Goal: Information Seeking & Learning: Compare options

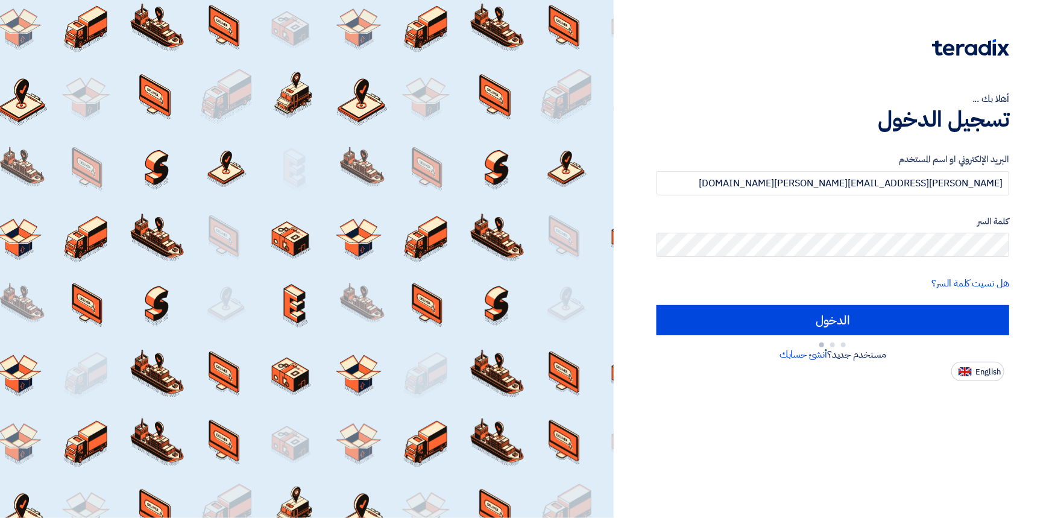
type input "Sign in"
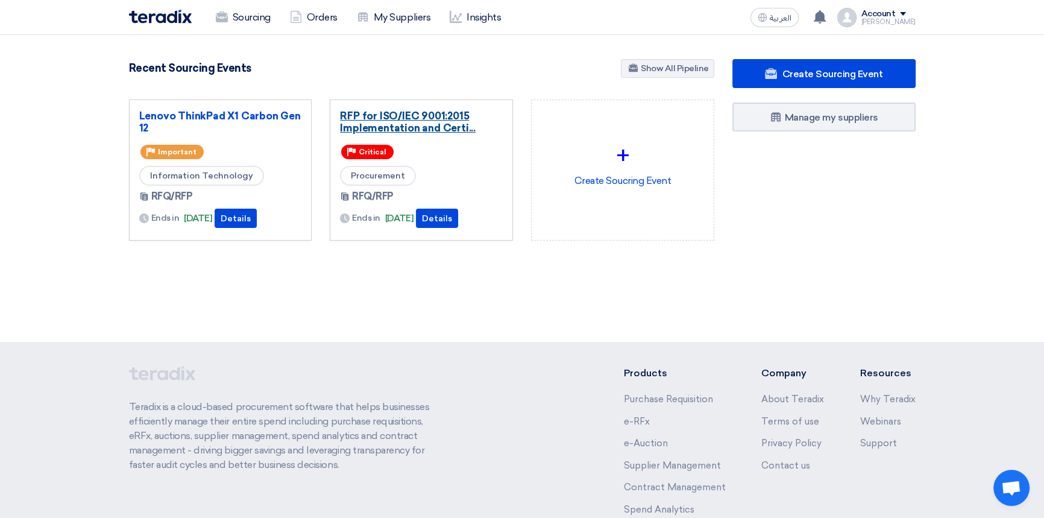
click at [415, 115] on link "RFP for ISO/IEC 9001:2015 Implementation and Certi..." at bounding box center [421, 122] width 163 height 24
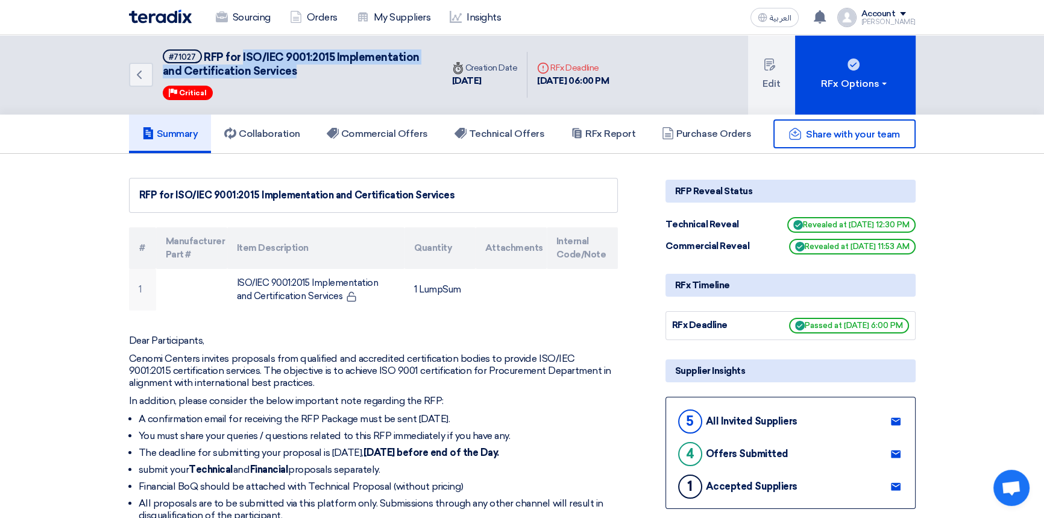
drag, startPoint x: 297, startPoint y: 74, endPoint x: 242, endPoint y: 59, distance: 56.7
click at [242, 59] on h5 "#71027 RFP for ISO/IEC 9001:2015 Implementation and Certification Services" at bounding box center [295, 64] width 265 height 30
copy span "ISO/IEC 9001:2015 Implementation and Certification Services"
click at [402, 128] on h5 "Commercial Offers" at bounding box center [377, 134] width 101 height 12
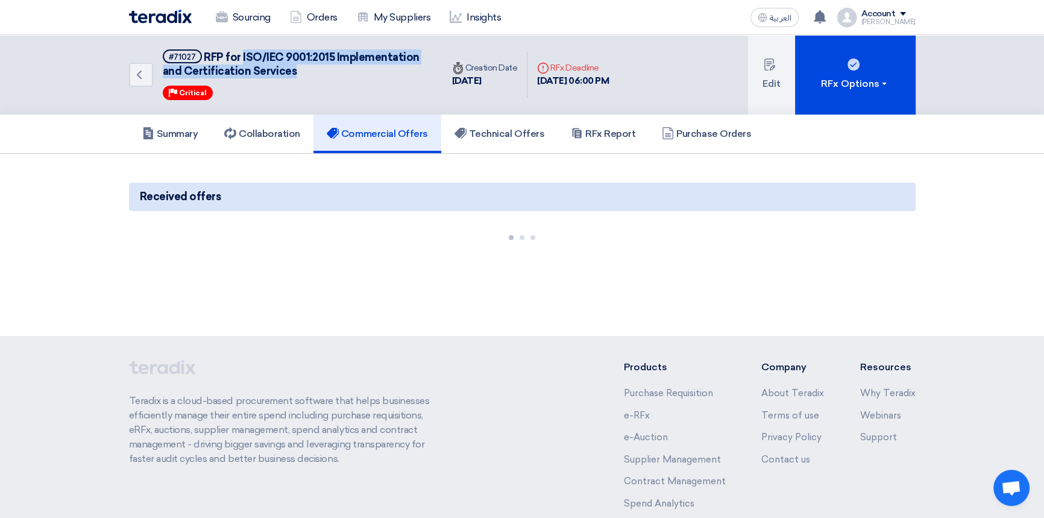
click at [332, 74] on h5 "#71027 RFP for ISO/IEC 9001:2015 Implementation and Certification Services" at bounding box center [295, 64] width 265 height 30
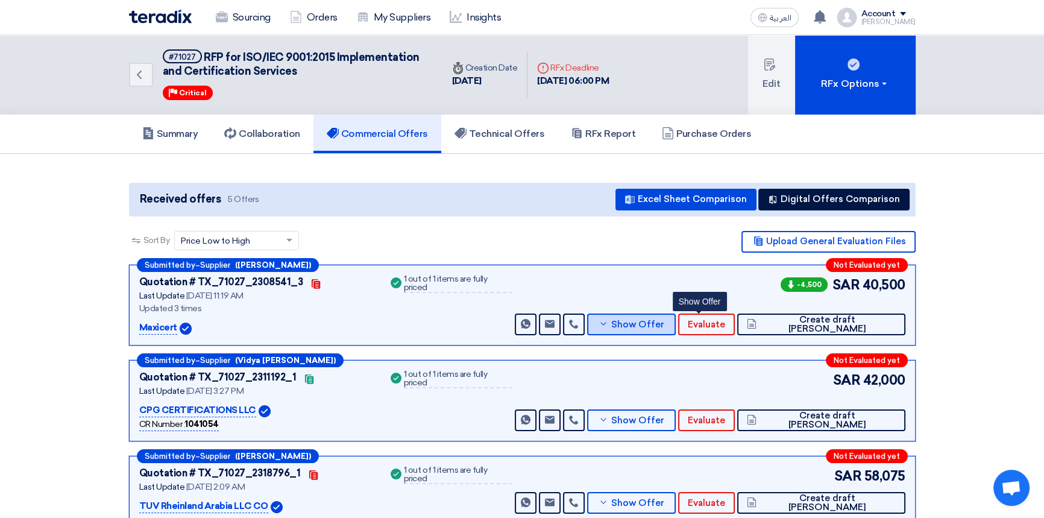
click at [664, 327] on span "Show Offer" at bounding box center [637, 324] width 53 height 9
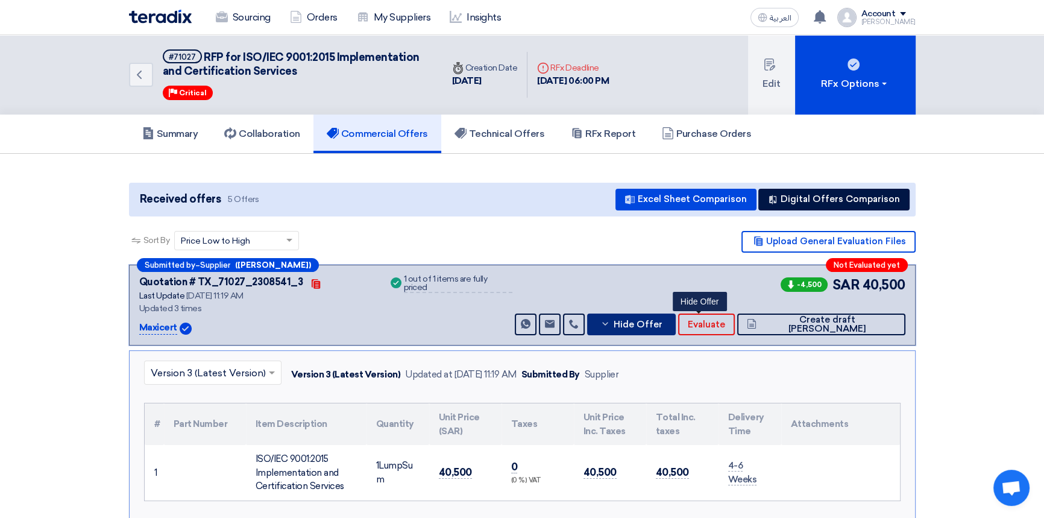
click at [662, 322] on span "Hide Offer" at bounding box center [637, 324] width 49 height 9
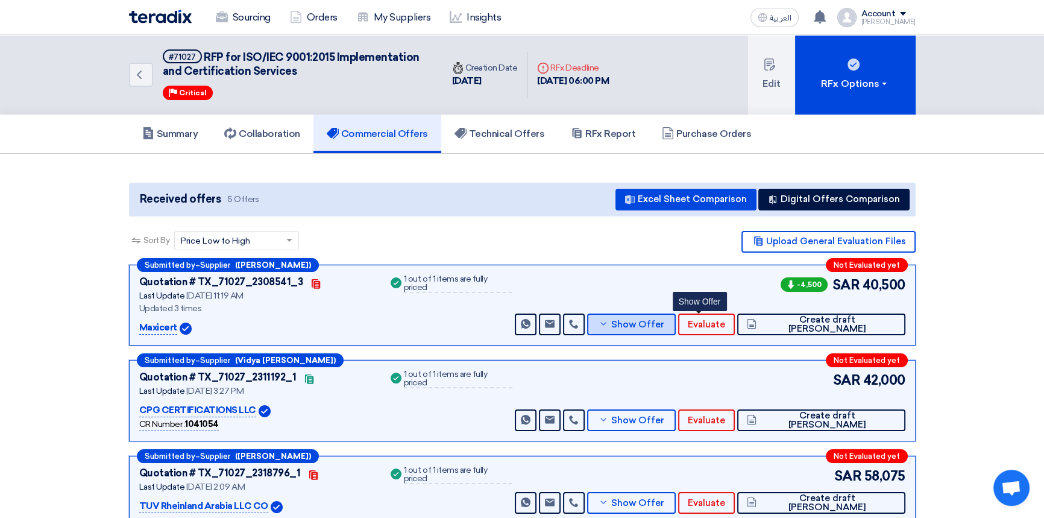
click at [664, 322] on span "Show Offer" at bounding box center [637, 324] width 53 height 9
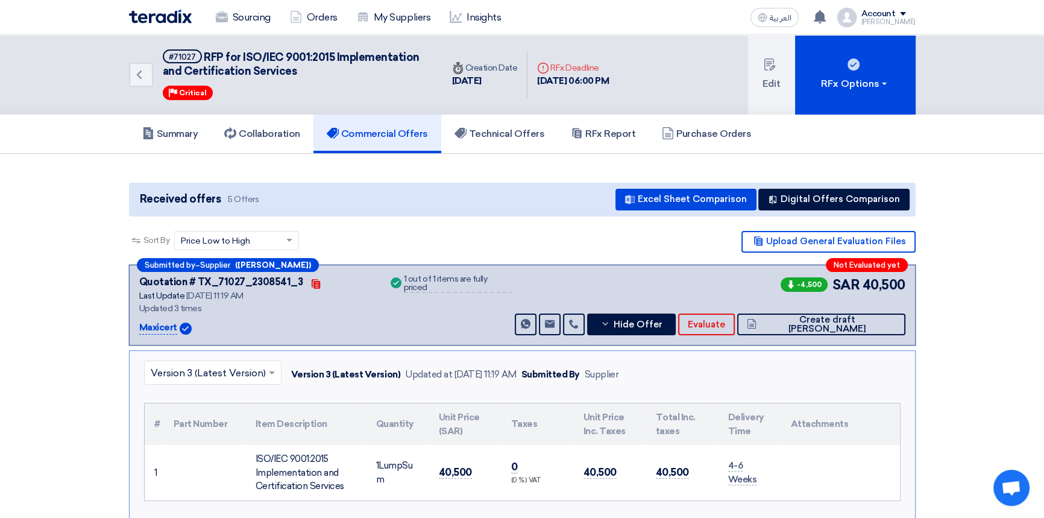
click at [212, 377] on input "text" at bounding box center [207, 373] width 112 height 20
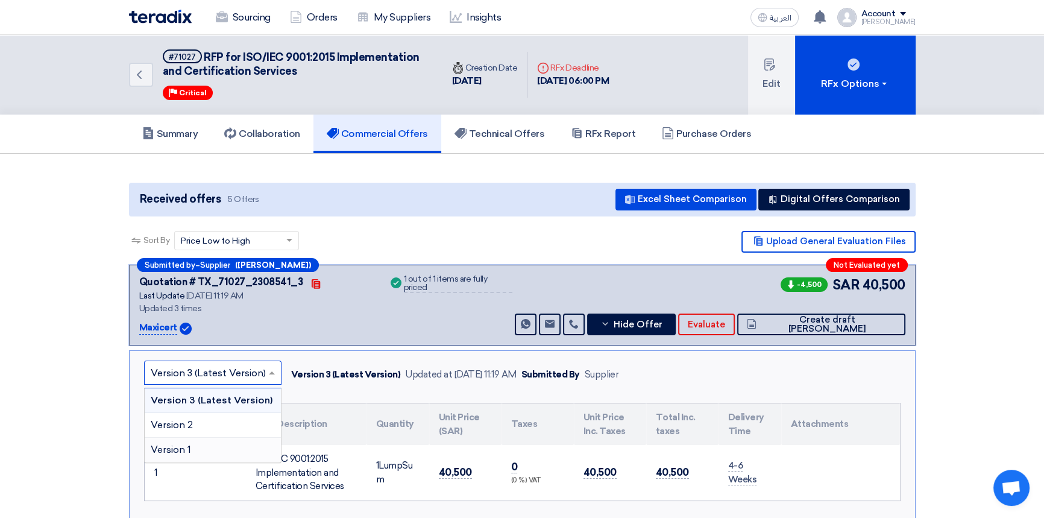
click at [196, 450] on div "Version 1" at bounding box center [213, 450] width 136 height 24
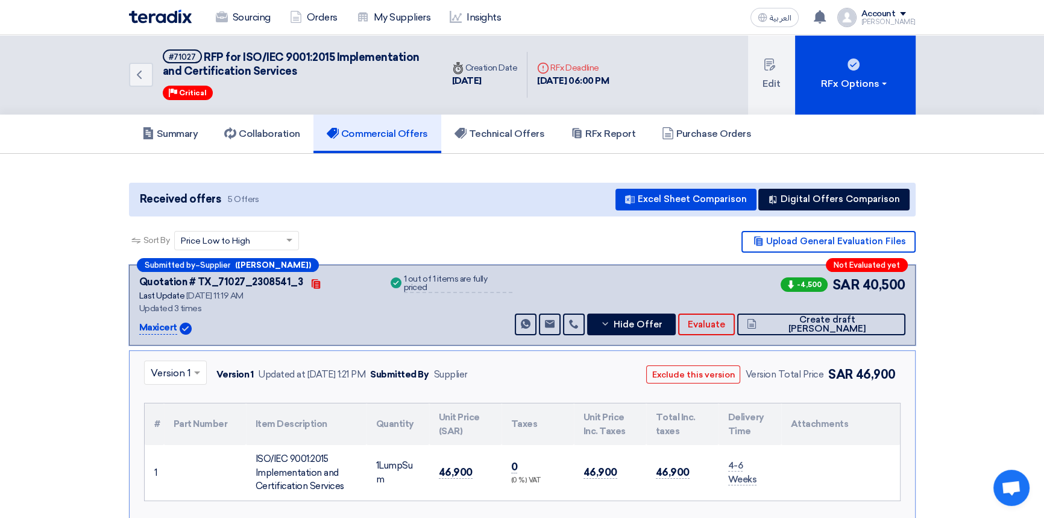
click at [180, 374] on input "text" at bounding box center [169, 373] width 37 height 20
click at [175, 398] on span "Version 3 (Latest Version)" at bounding box center [208, 399] width 115 height 11
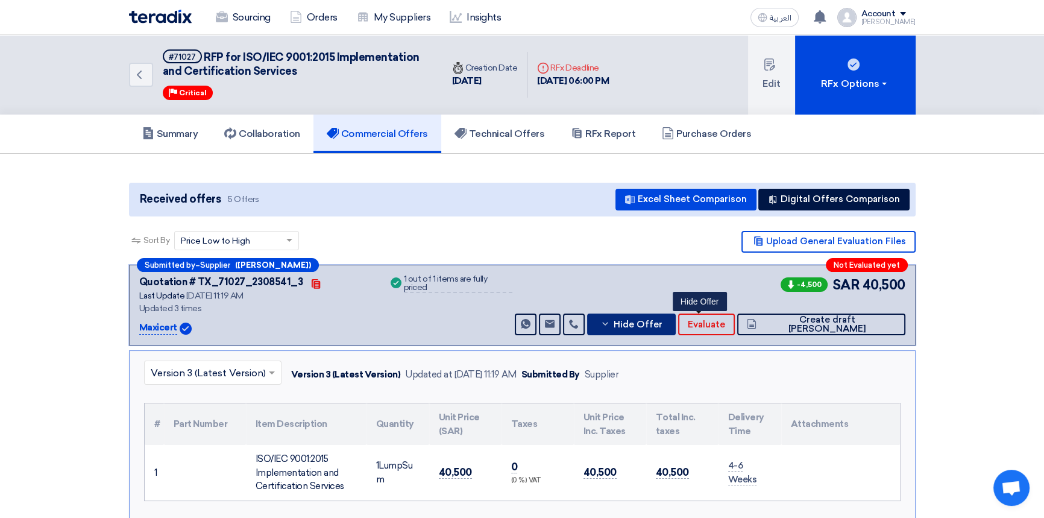
click at [662, 327] on span "Hide Offer" at bounding box center [637, 324] width 49 height 9
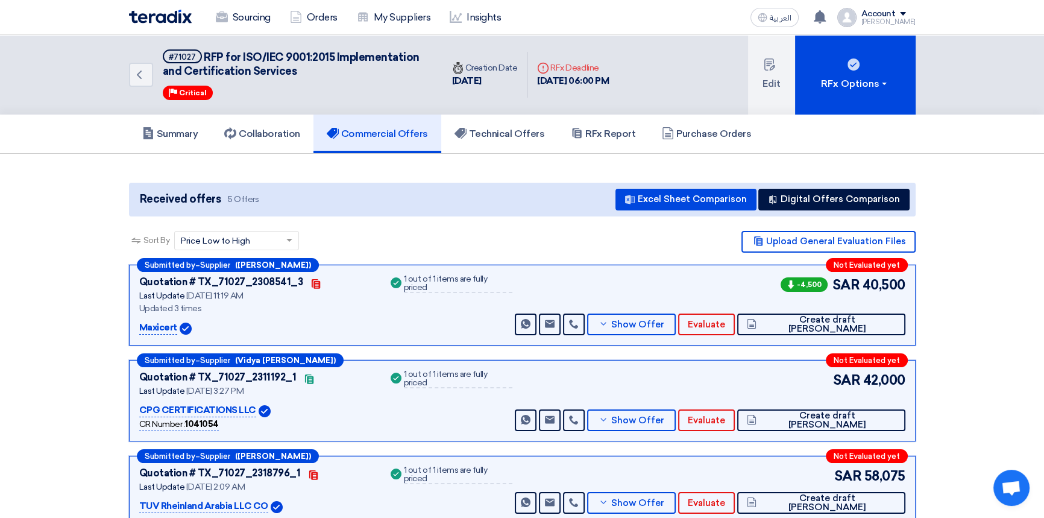
click at [688, 335] on div "Submitted by – Supplier ([PERSON_NAME]) Not Evaluated yet Quotation # TX_71027_…" at bounding box center [522, 305] width 787 height 81
click at [676, 329] on button "Show Offer" at bounding box center [631, 324] width 89 height 22
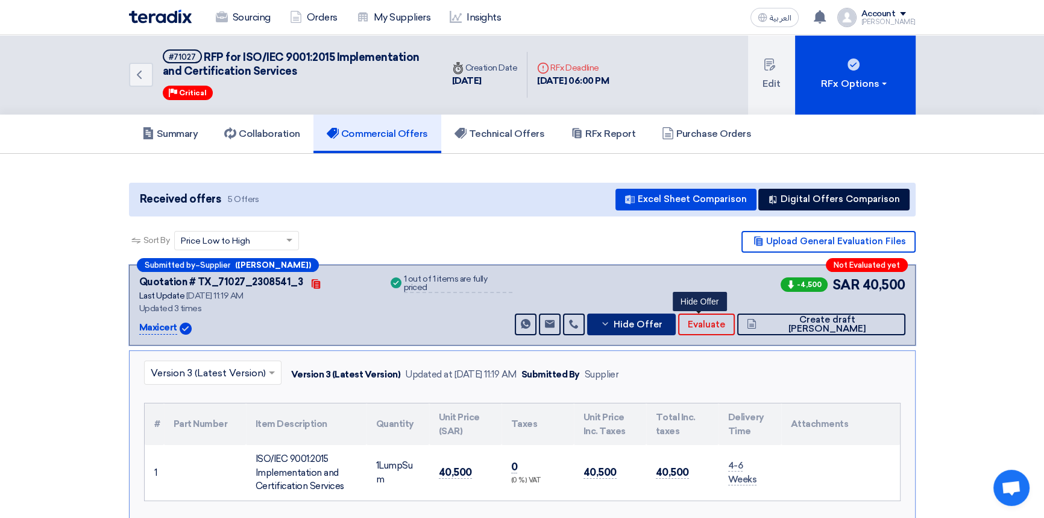
click at [610, 319] on icon at bounding box center [605, 324] width 10 height 10
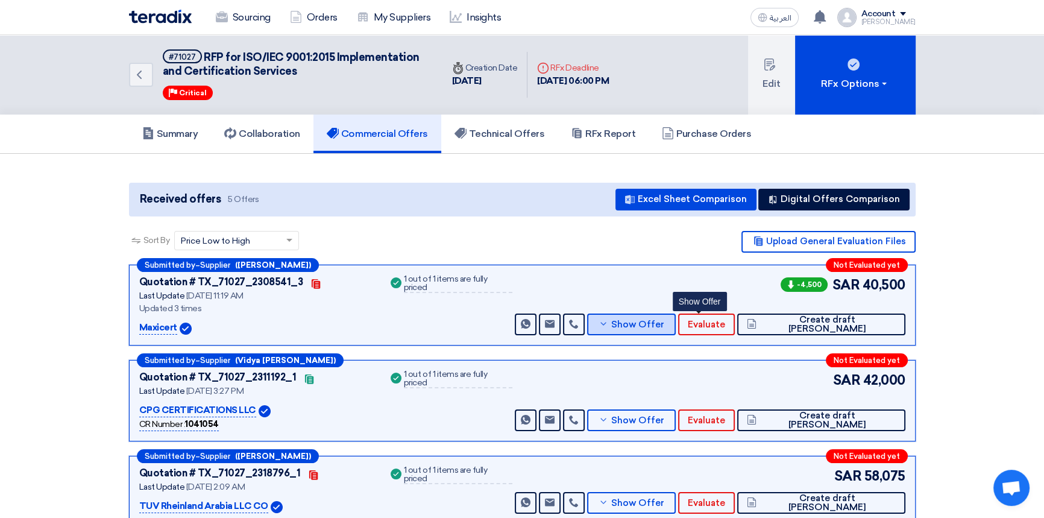
click at [608, 319] on icon at bounding box center [604, 324] width 10 height 10
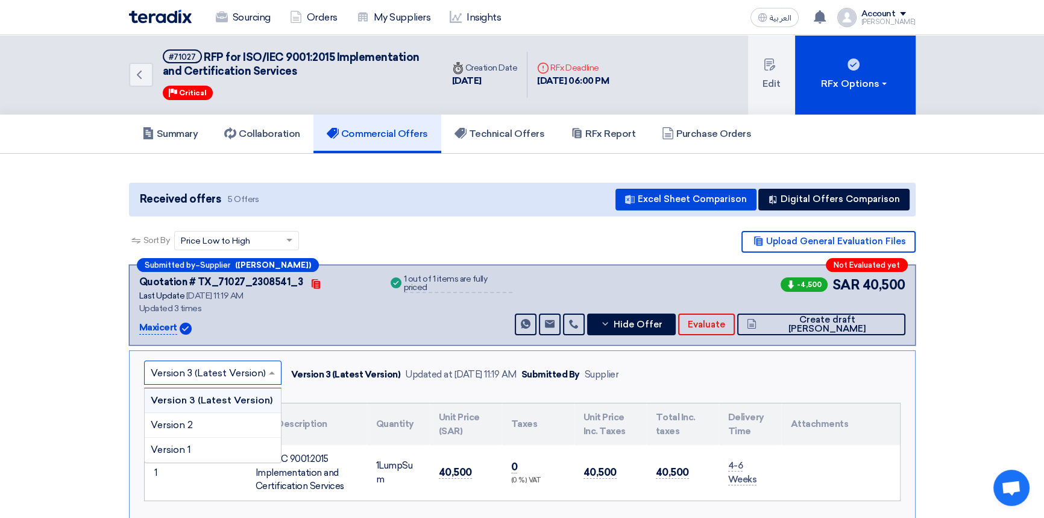
click at [241, 380] on input "text" at bounding box center [207, 373] width 112 height 20
click at [202, 453] on div "Version 1" at bounding box center [213, 450] width 136 height 24
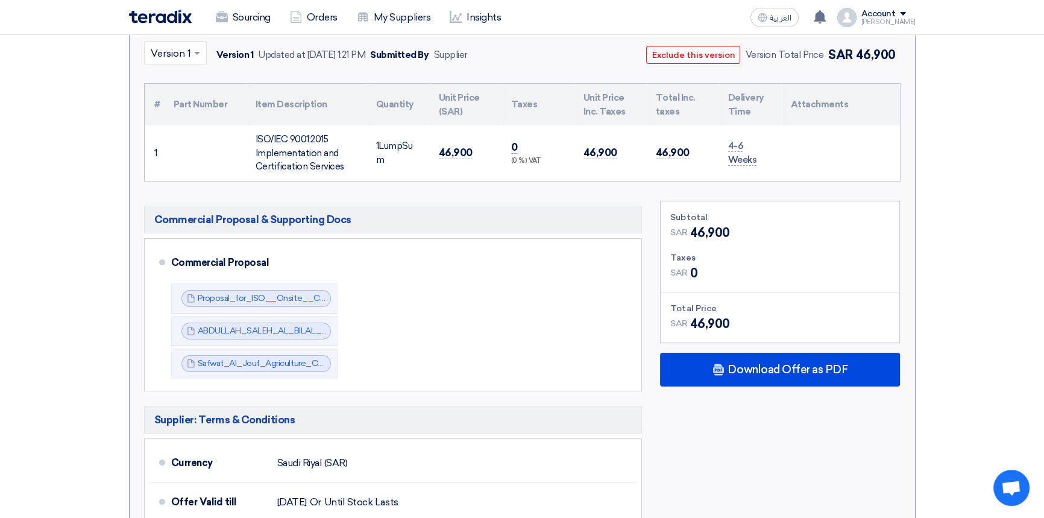
scroll to position [329, 0]
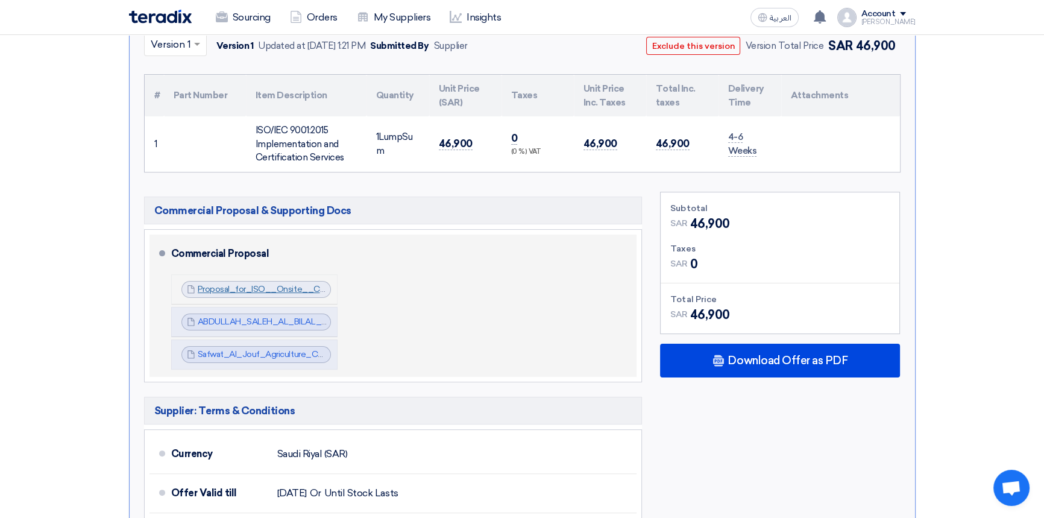
click at [228, 288] on link "Proposal_for_ISO__Onsite__Cenomi_Centers_KSA_Ref_1755159259499.pdf" at bounding box center [349, 289] width 303 height 10
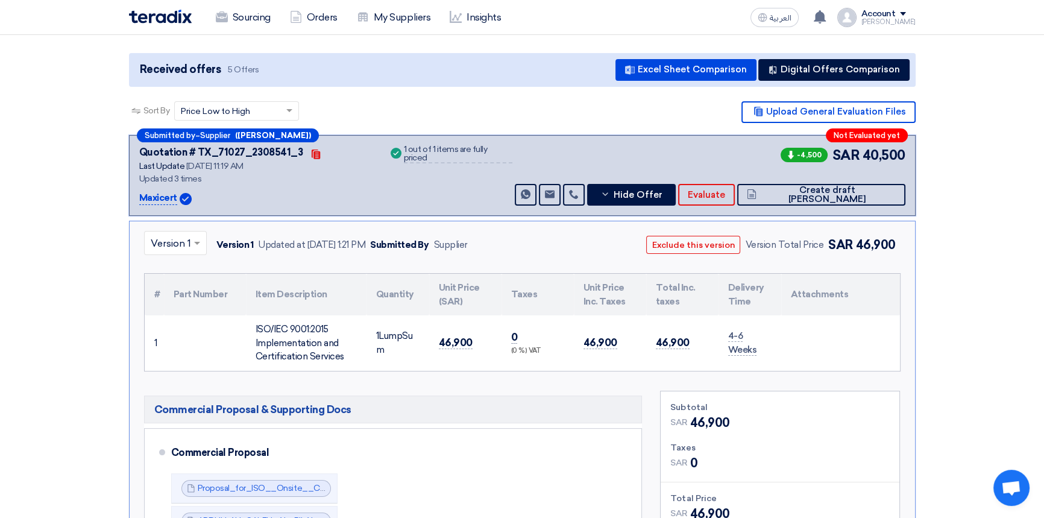
scroll to position [0, 0]
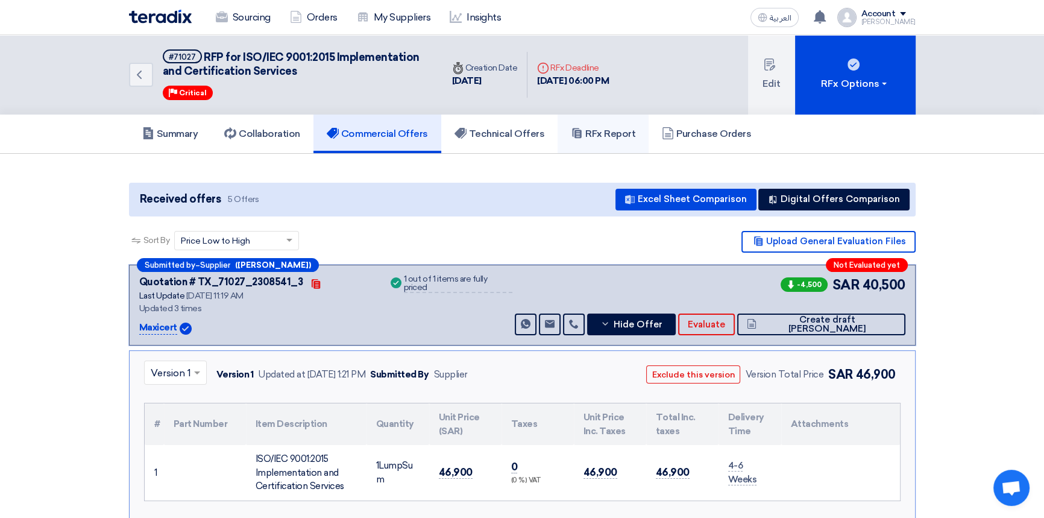
click at [608, 130] on h5 "RFx Report" at bounding box center [603, 134] width 64 height 12
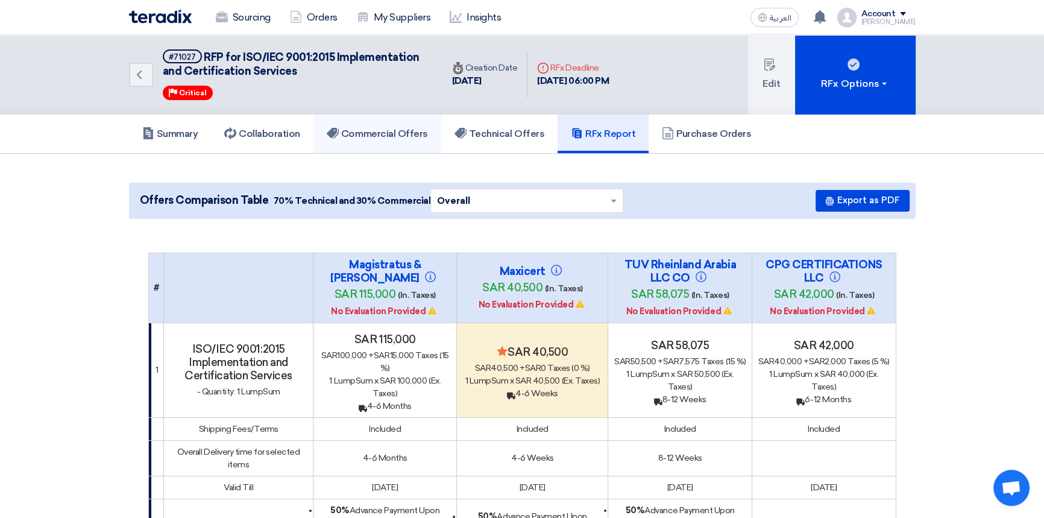
click at [389, 131] on h5 "Commercial Offers" at bounding box center [377, 134] width 101 height 12
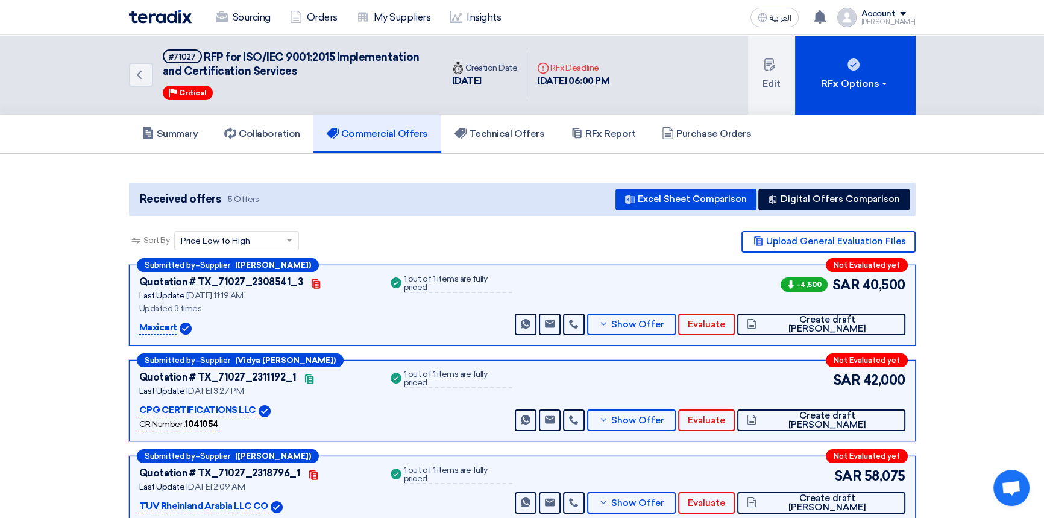
click at [991, 342] on section "Received offers 5 Offers Excel Sheet Comparison Digital Offers Comparison Sort …" at bounding box center [522, 442] width 1044 height 577
click at [613, 134] on h5 "RFx Report" at bounding box center [603, 134] width 64 height 12
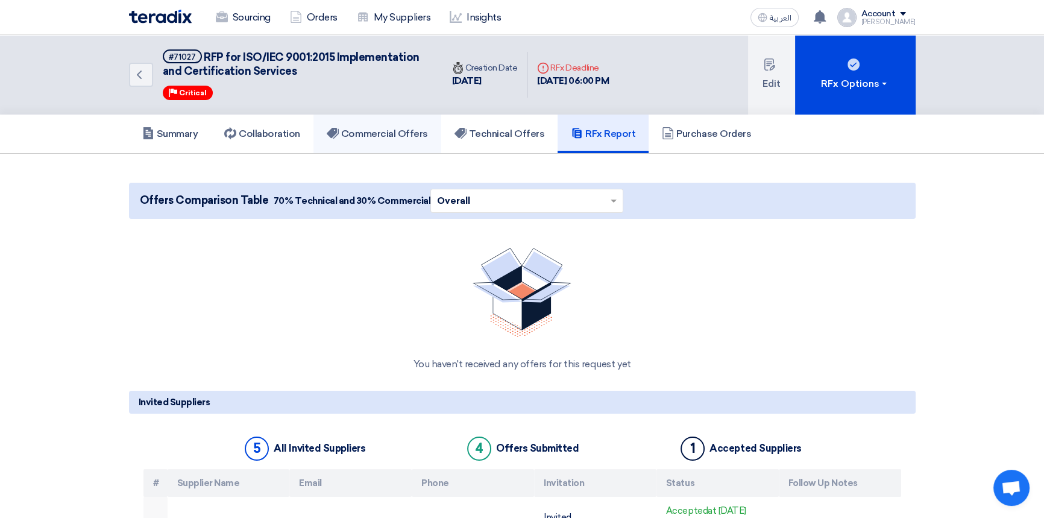
click at [401, 131] on h5 "Commercial Offers" at bounding box center [377, 134] width 101 height 12
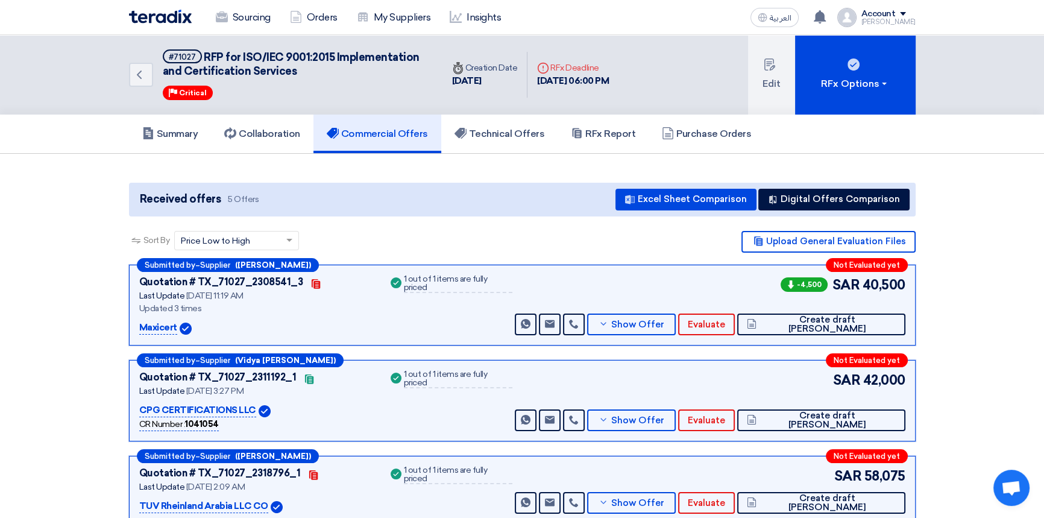
scroll to position [54, 0]
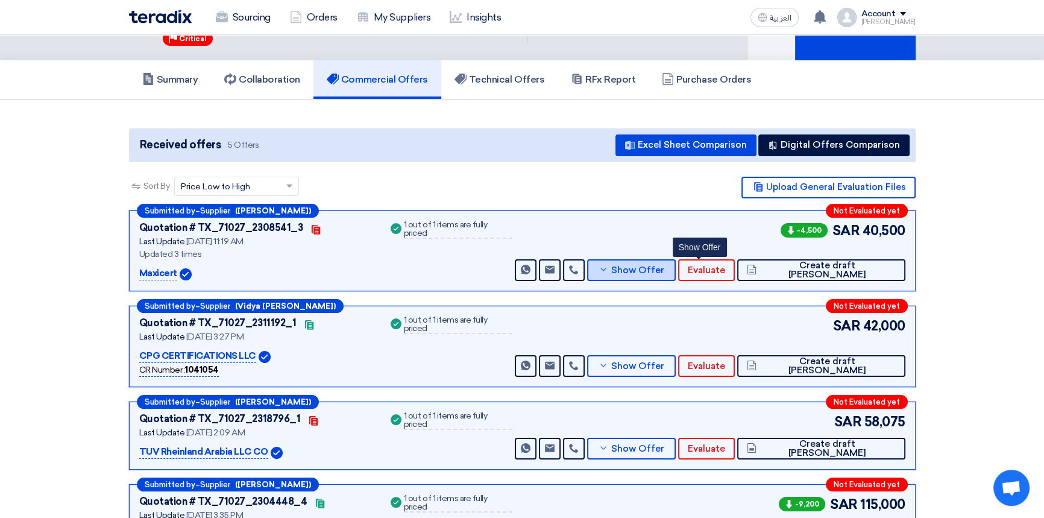
click at [676, 277] on button "Show Offer" at bounding box center [631, 270] width 89 height 22
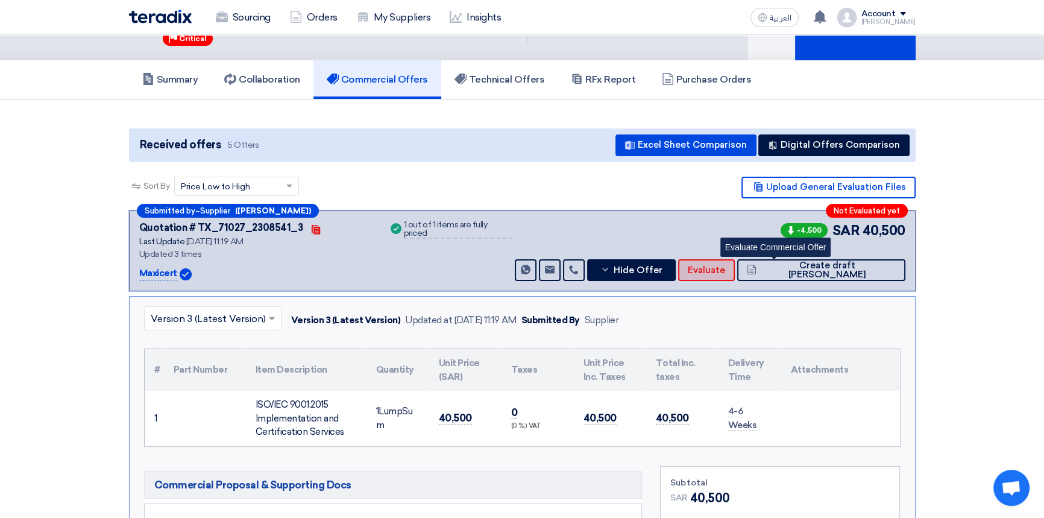
click at [725, 270] on span "Evaluate" at bounding box center [706, 270] width 37 height 9
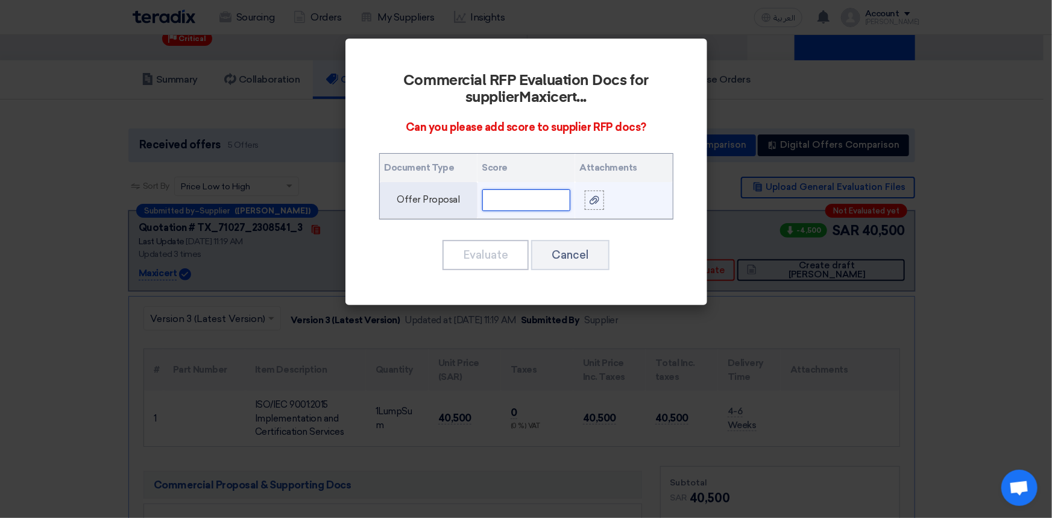
click at [535, 199] on input "text" at bounding box center [526, 200] width 88 height 22
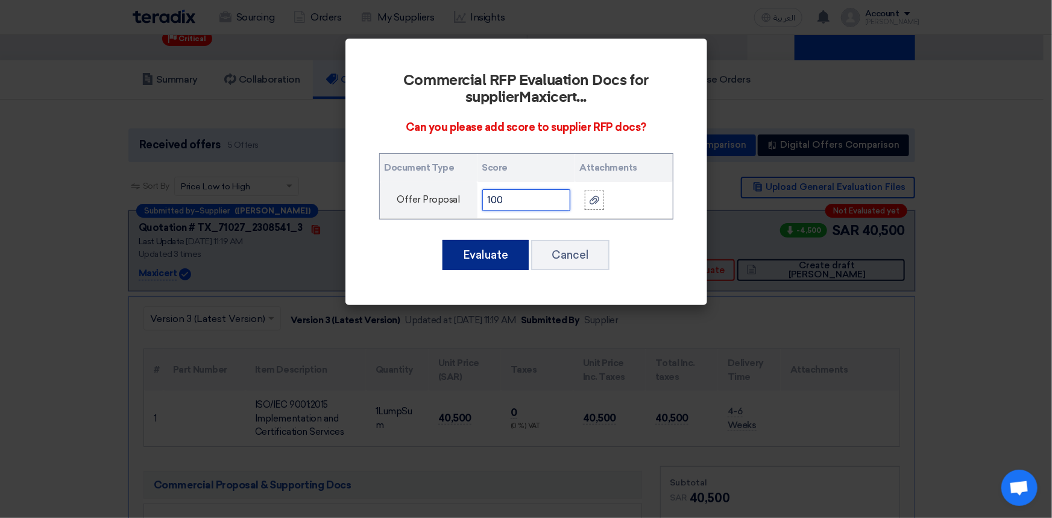
type input "100"
click at [503, 253] on button "Evaluate" at bounding box center [485, 255] width 86 height 30
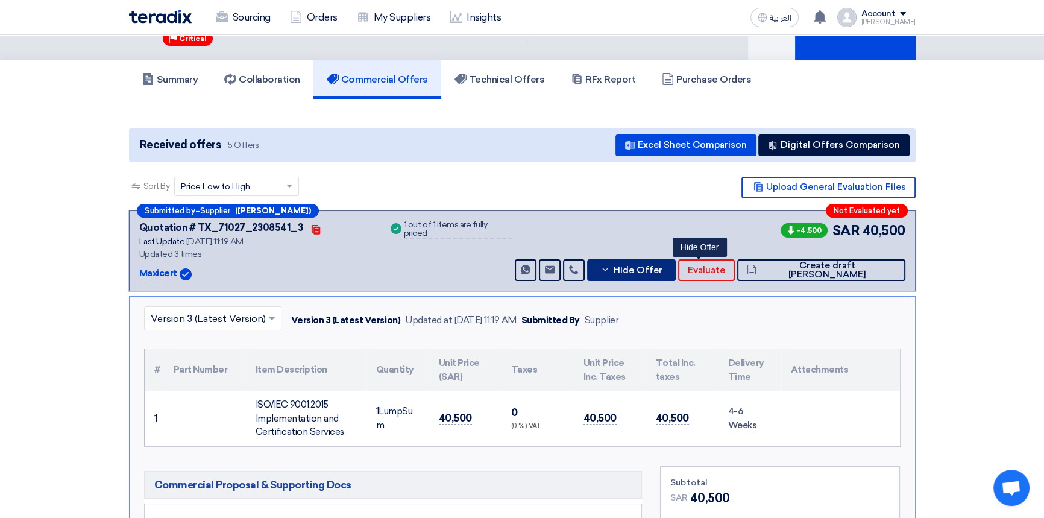
click at [662, 272] on span "Hide Offer" at bounding box center [637, 270] width 49 height 9
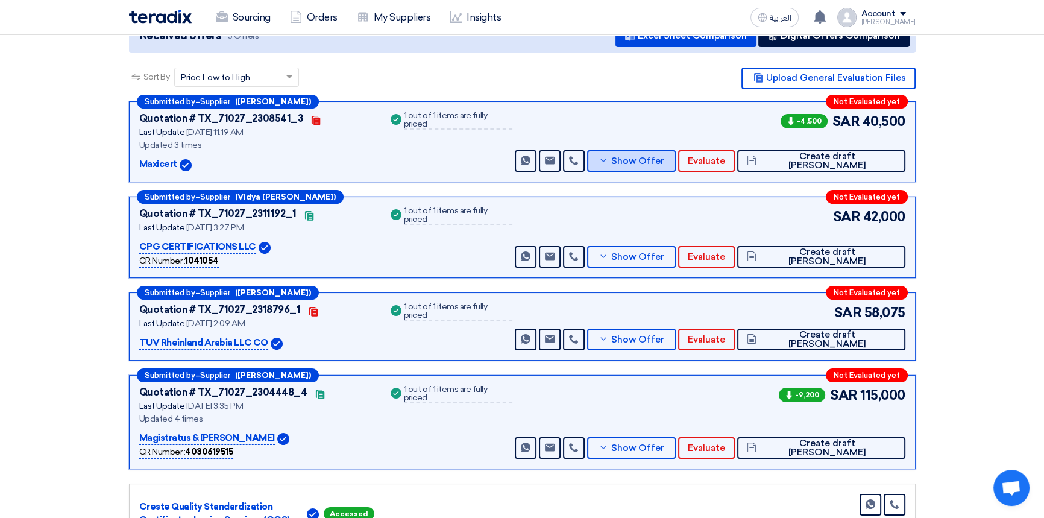
scroll to position [164, 0]
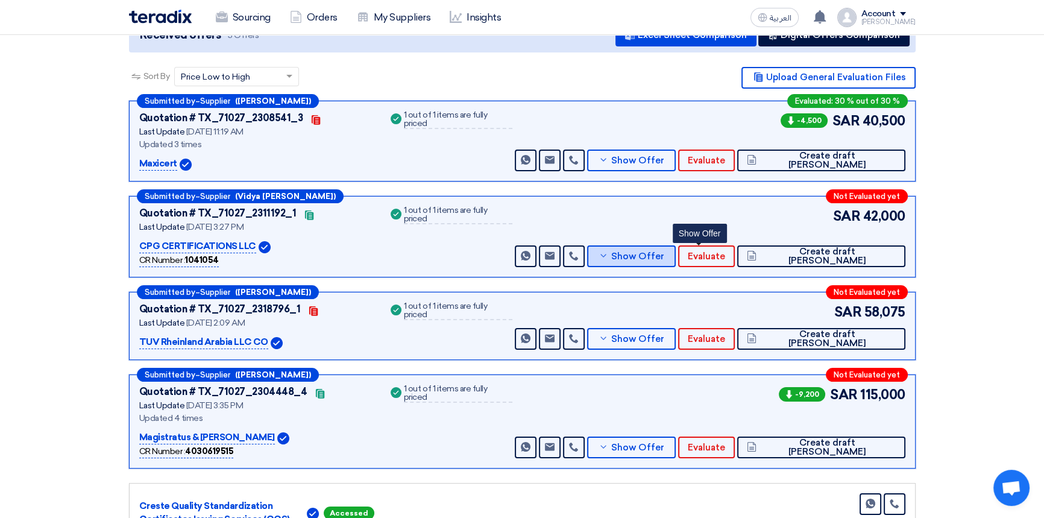
click at [664, 259] on span "Show Offer" at bounding box center [637, 256] width 53 height 9
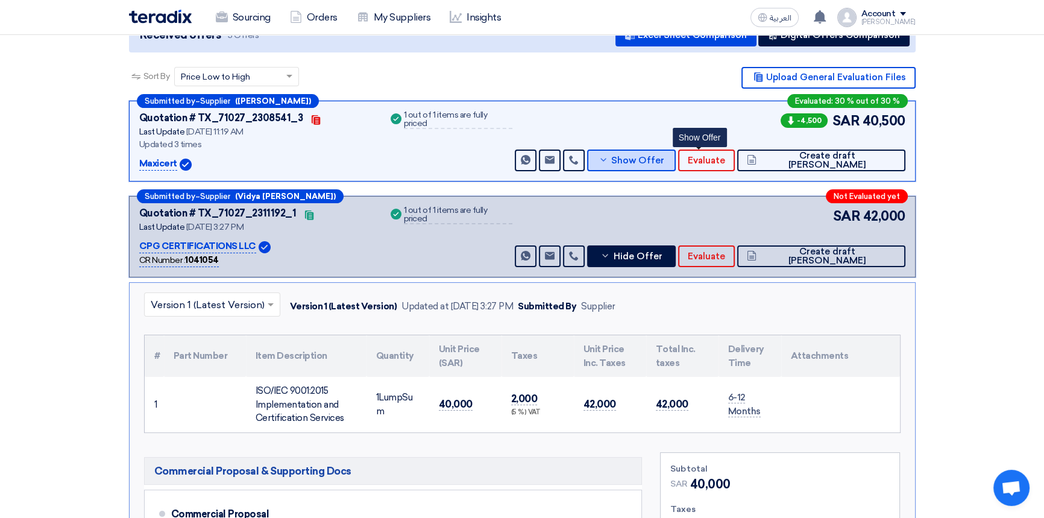
click at [664, 156] on span "Show Offer" at bounding box center [637, 160] width 53 height 9
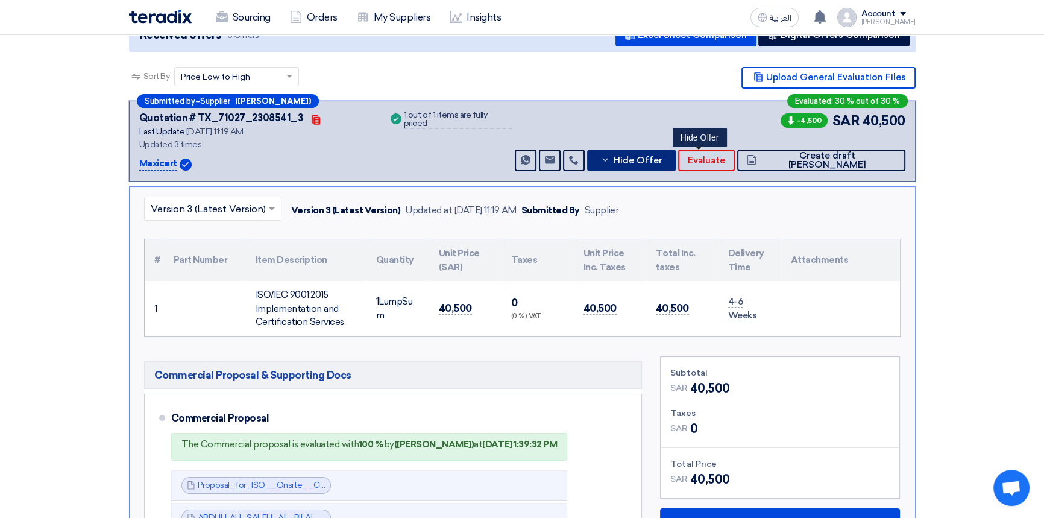
click at [662, 158] on span "Hide Offer" at bounding box center [637, 160] width 49 height 9
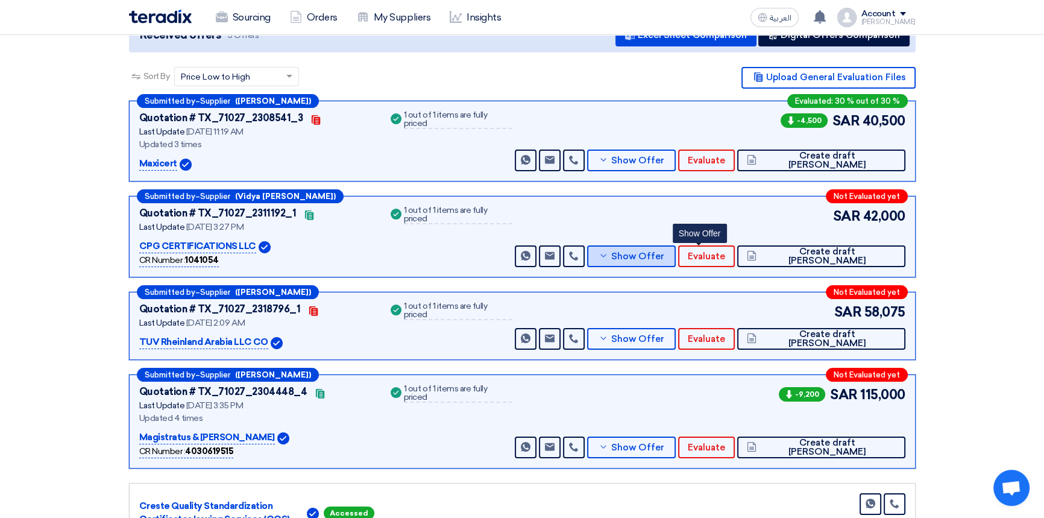
click at [676, 260] on button "Show Offer" at bounding box center [631, 256] width 89 height 22
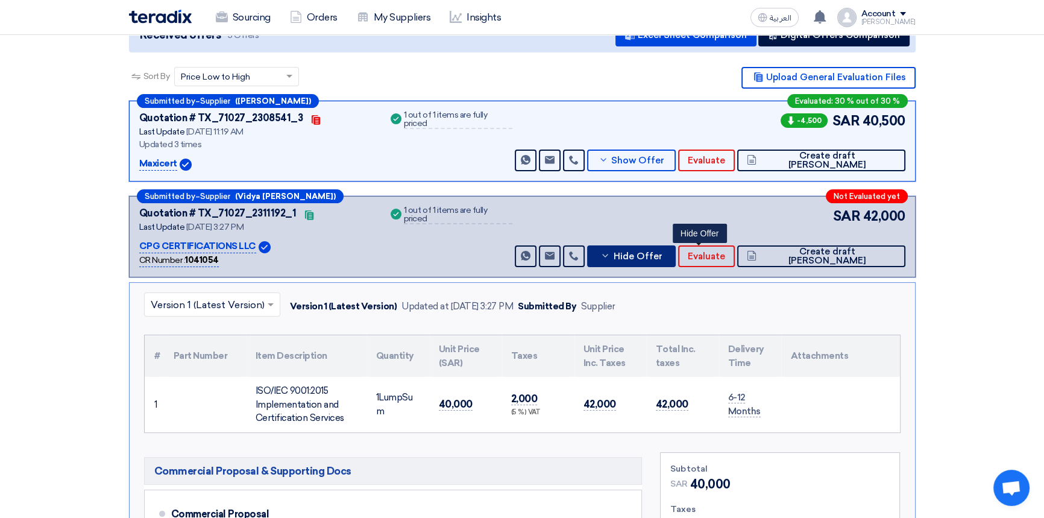
click at [676, 260] on button "Hide Offer" at bounding box center [631, 256] width 89 height 22
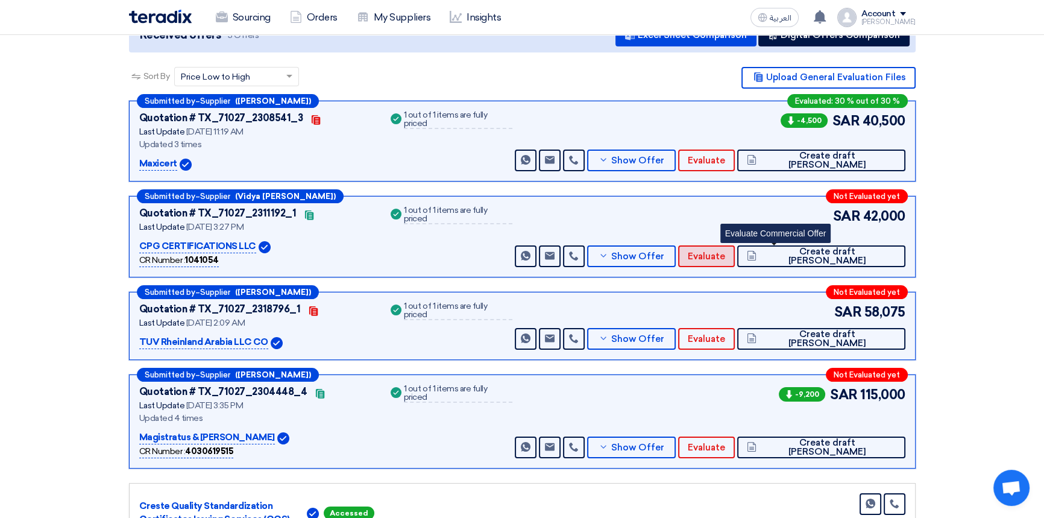
click at [725, 254] on span "Evaluate" at bounding box center [706, 256] width 37 height 9
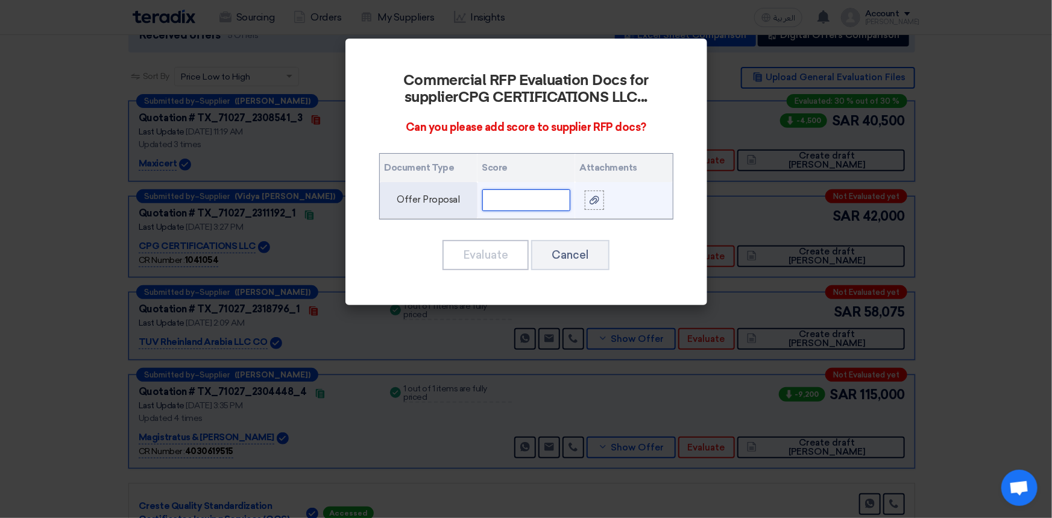
click at [522, 198] on input "text" at bounding box center [526, 200] width 88 height 22
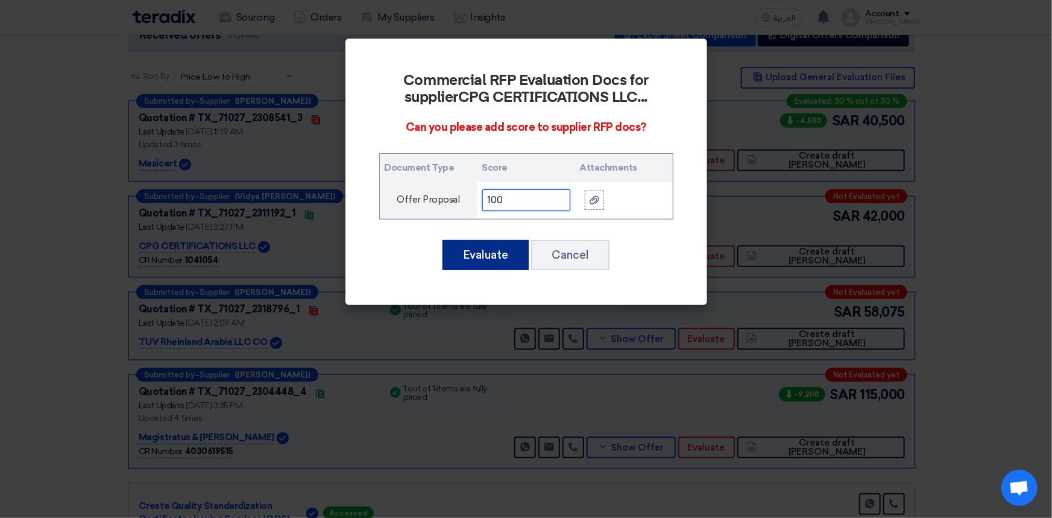
type input "100"
click at [496, 254] on button "Evaluate" at bounding box center [485, 255] width 86 height 30
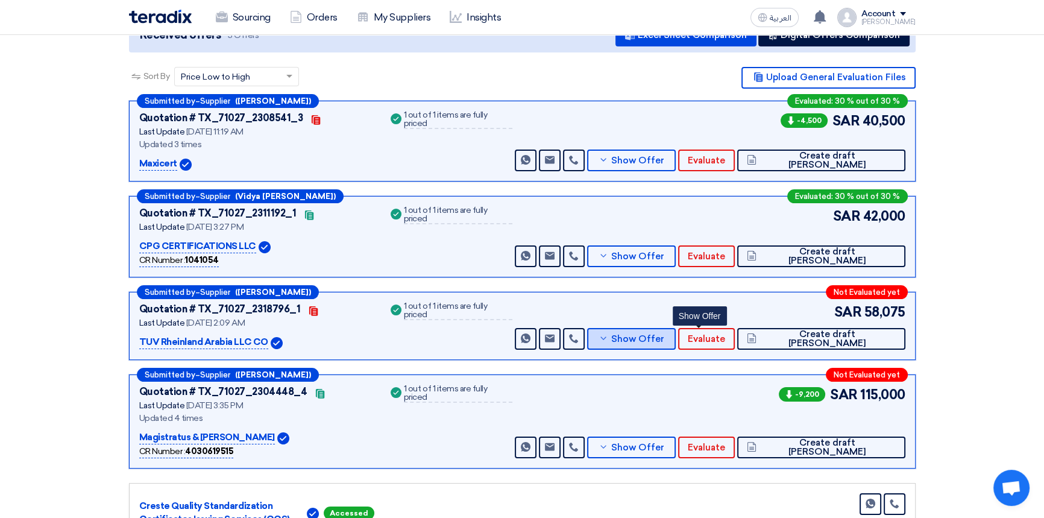
click at [664, 338] on span "Show Offer" at bounding box center [637, 339] width 53 height 9
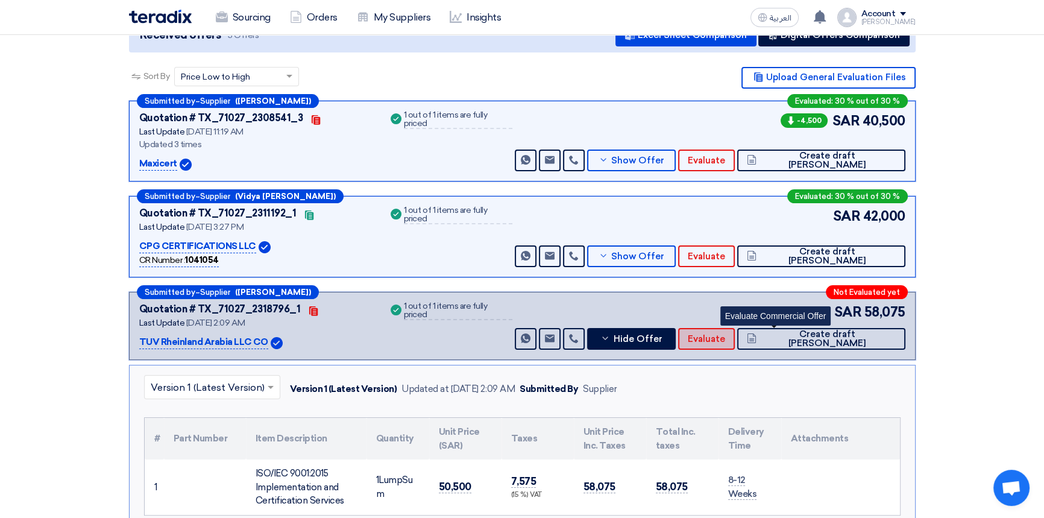
click at [725, 342] on span "Evaluate" at bounding box center [706, 339] width 37 height 9
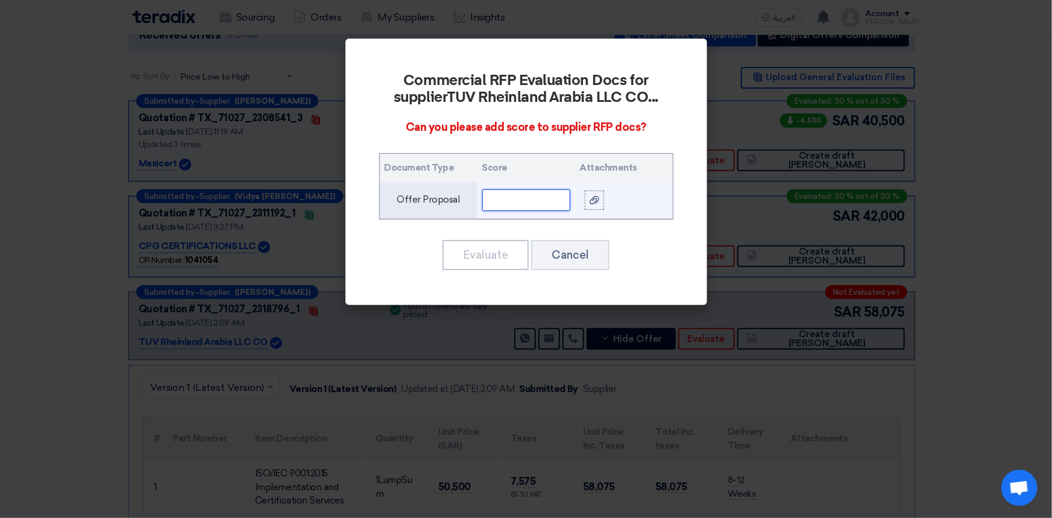
click at [505, 200] on input "text" at bounding box center [526, 200] width 88 height 22
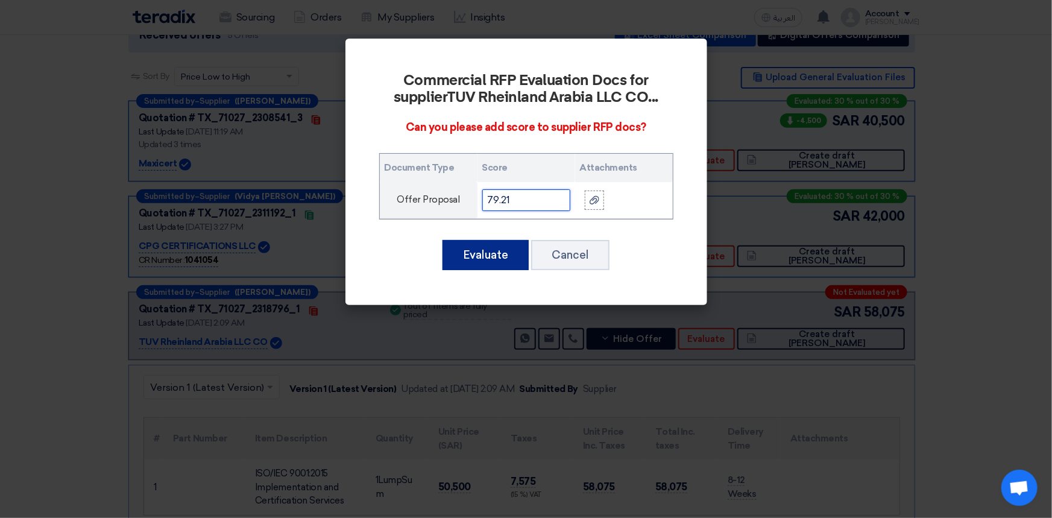
type input "79.21"
click at [480, 256] on button "Evaluate" at bounding box center [485, 255] width 86 height 30
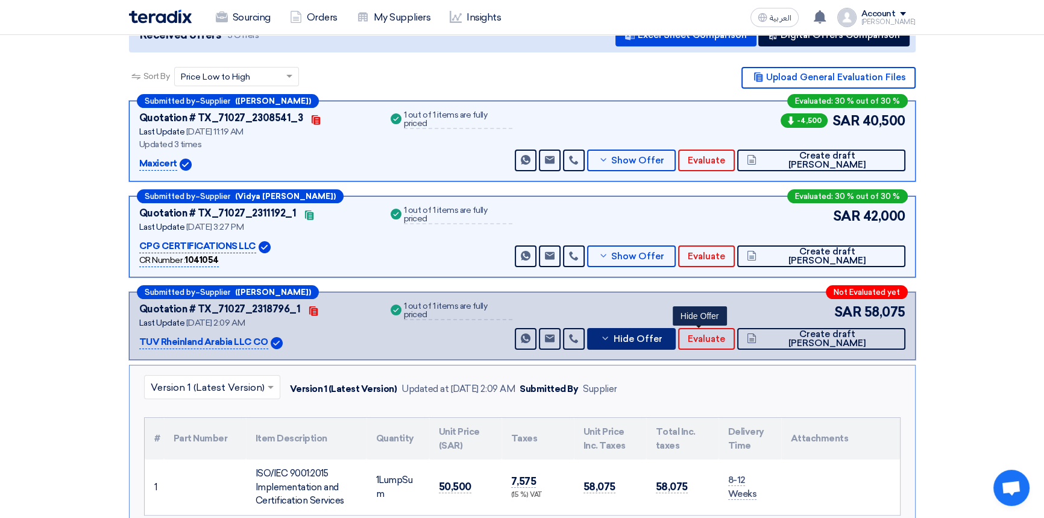
click at [662, 338] on span "Hide Offer" at bounding box center [637, 339] width 49 height 9
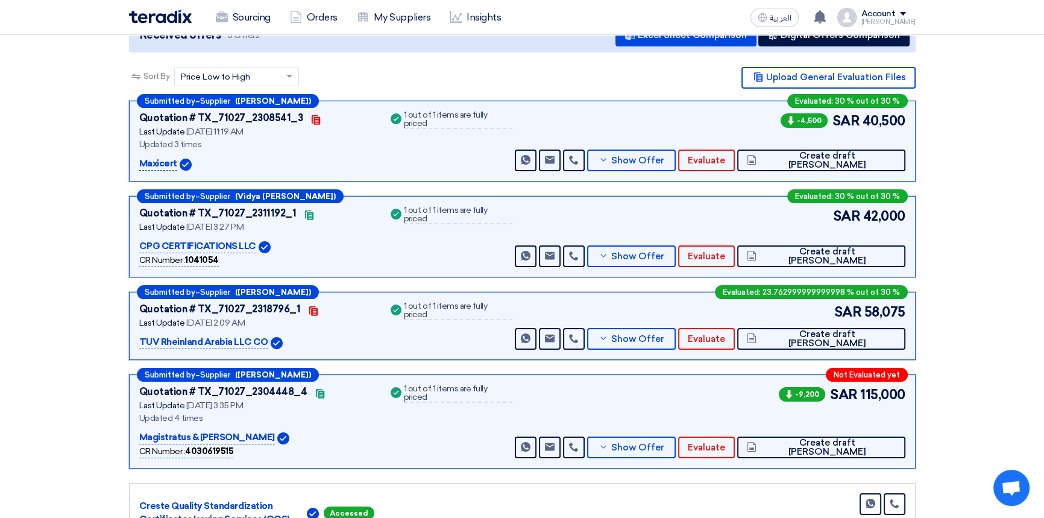
click at [975, 374] on section "Received offers 5 Offers Excel Sheet Comparison Digital Offers Comparison Sort …" at bounding box center [522, 278] width 1044 height 577
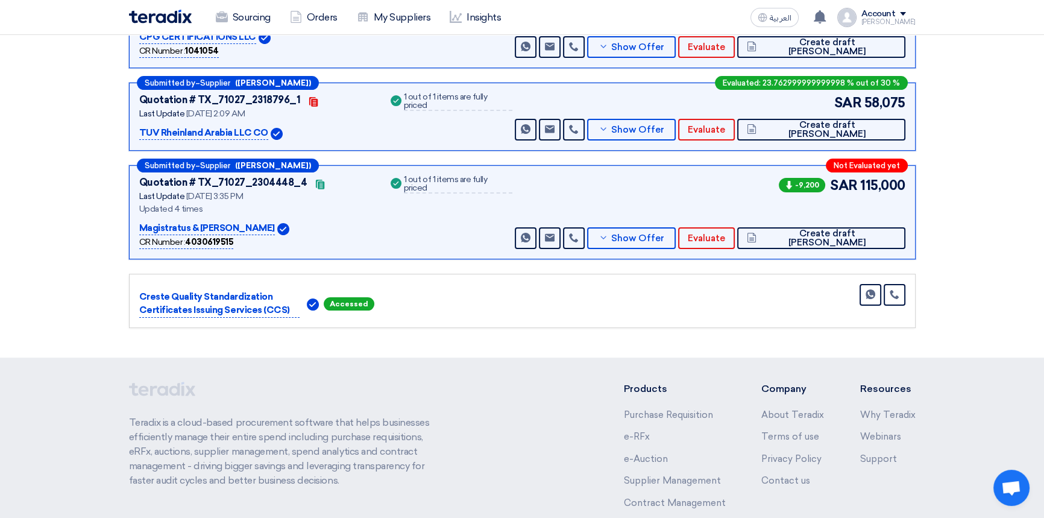
scroll to position [383, 0]
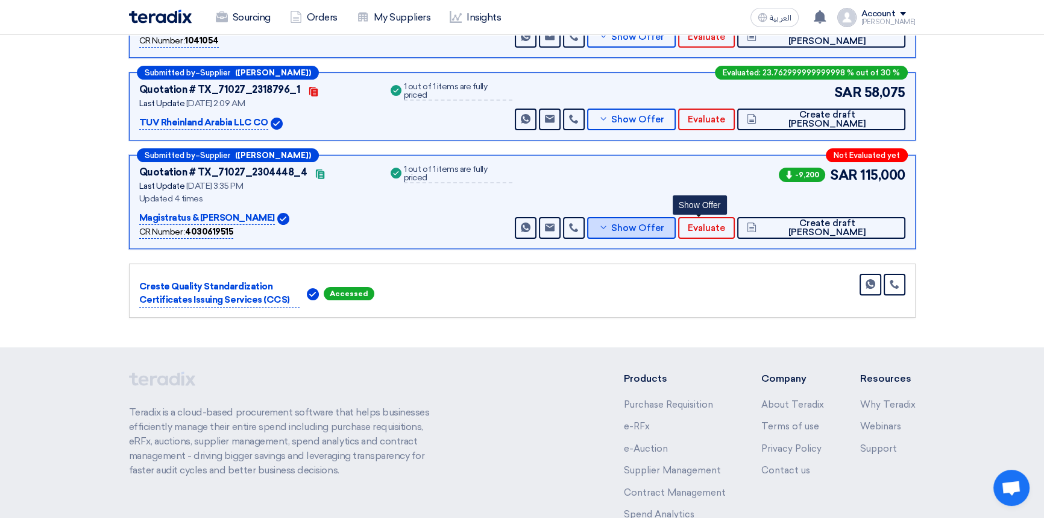
click at [664, 229] on span "Show Offer" at bounding box center [637, 228] width 53 height 9
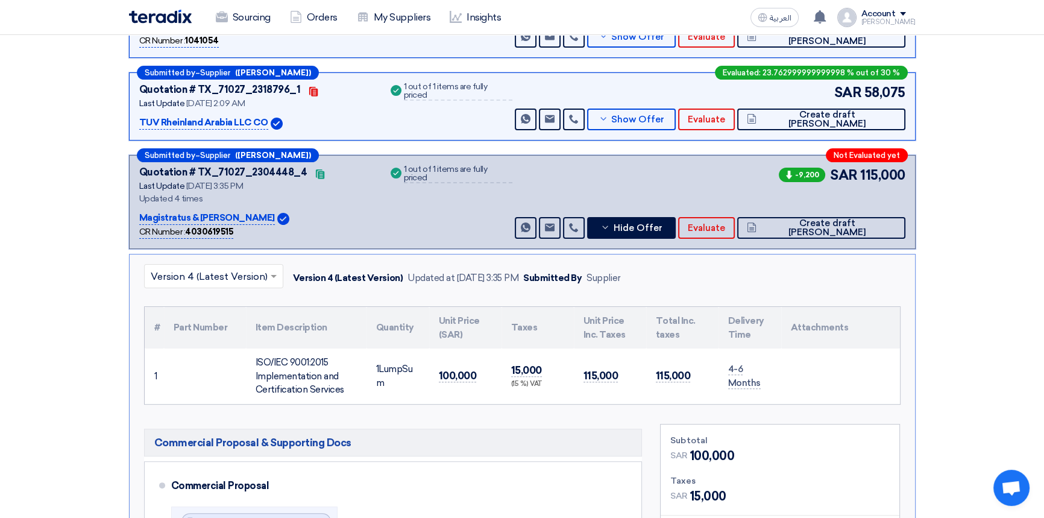
click at [991, 306] on section "Received offers 5 Offers Excel Sheet Comparison Digital Offers Comparison Sort …" at bounding box center [522, 330] width 1044 height 1121
click at [725, 229] on span "Evaluate" at bounding box center [706, 228] width 37 height 9
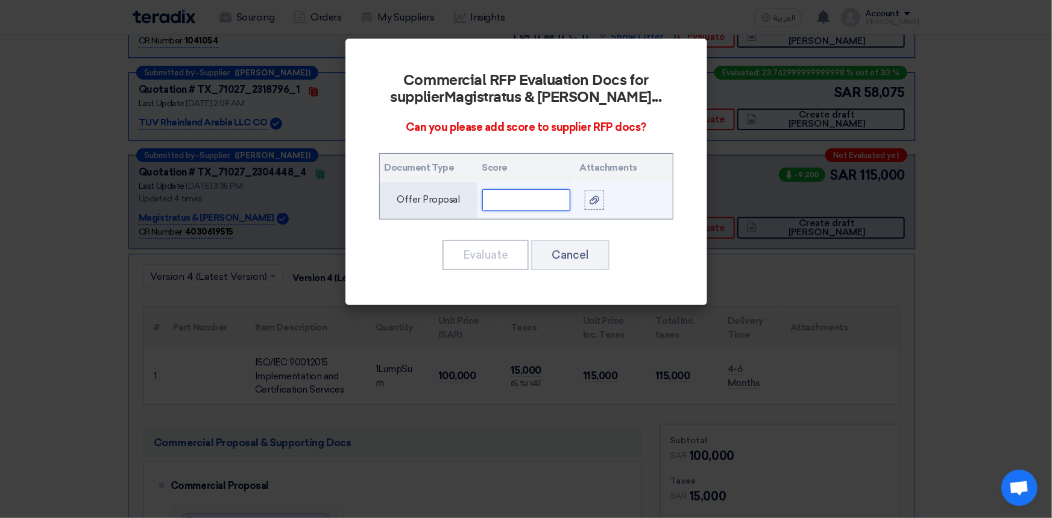
click at [524, 200] on input "text" at bounding box center [526, 200] width 88 height 22
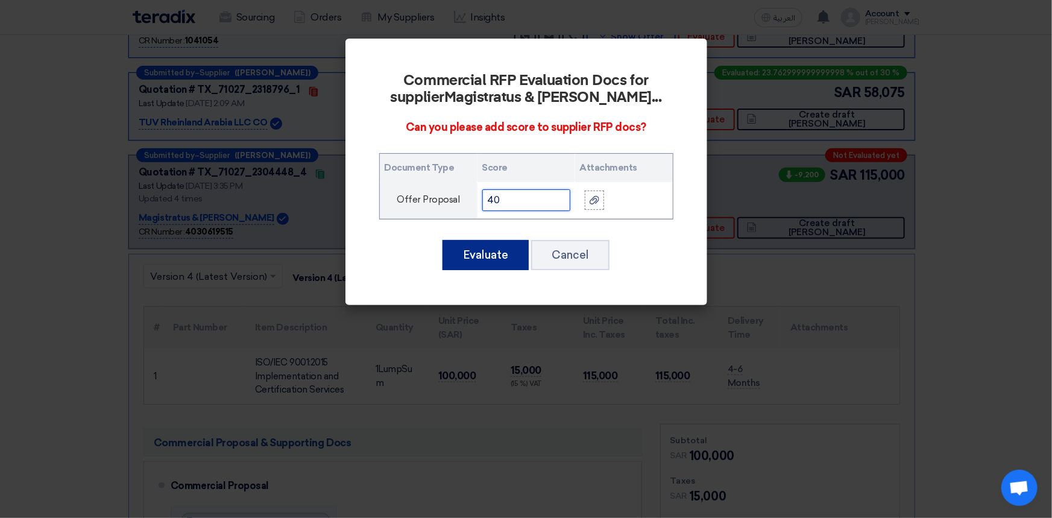
type input "40"
click at [465, 252] on button "Evaluate" at bounding box center [485, 255] width 86 height 30
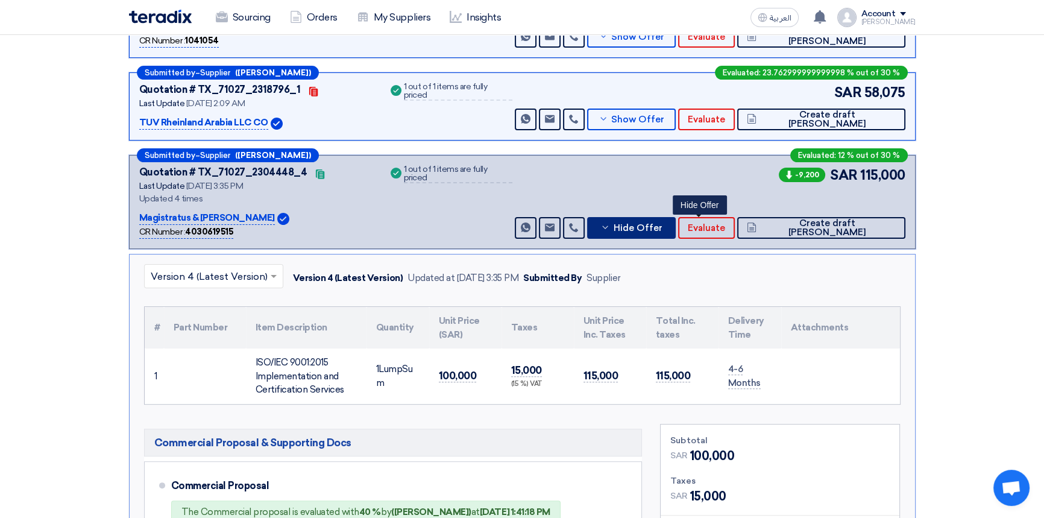
click at [662, 227] on span "Hide Offer" at bounding box center [637, 228] width 49 height 9
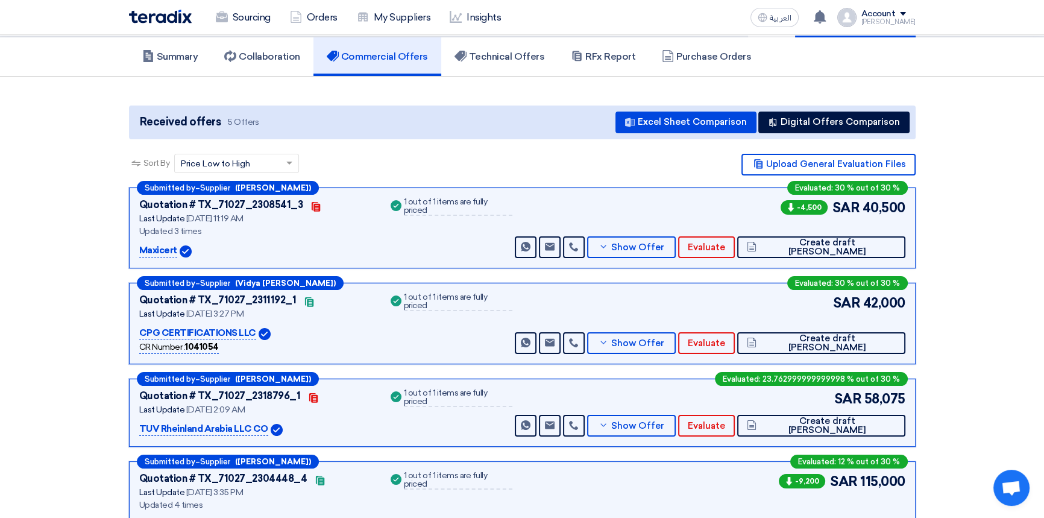
scroll to position [0, 0]
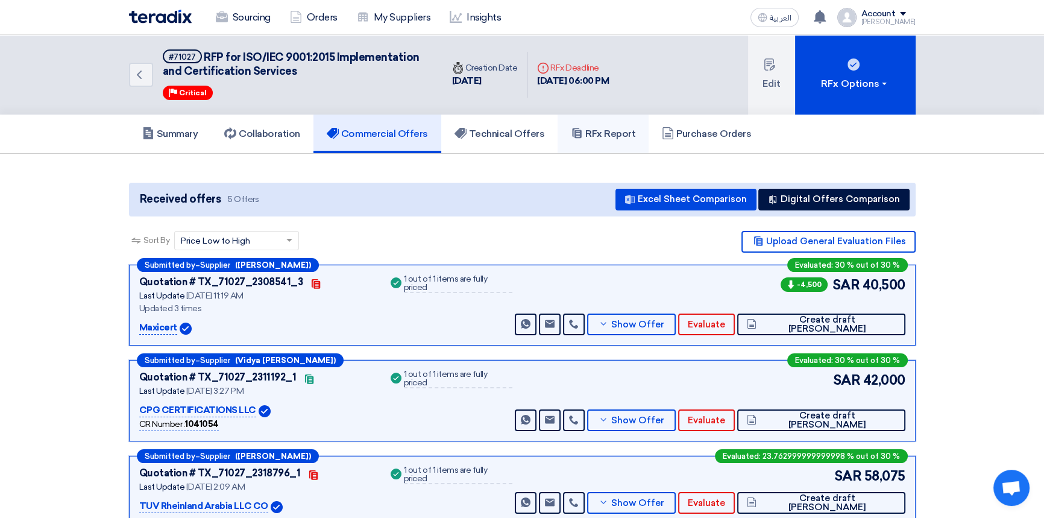
click at [614, 131] on h5 "RFx Report" at bounding box center [603, 134] width 64 height 12
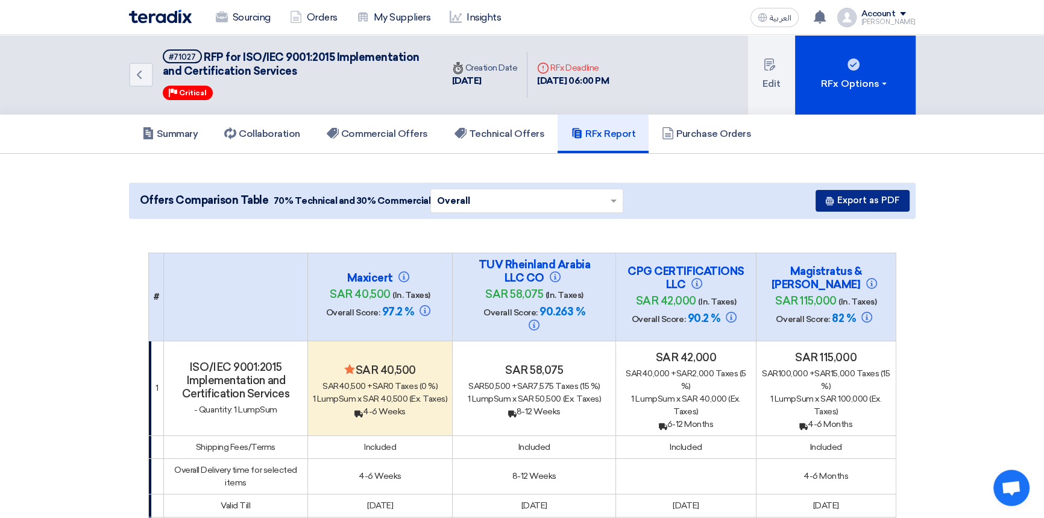
click at [864, 199] on button "Export as PDF" at bounding box center [863, 201] width 94 height 22
click at [389, 141] on link "Commercial Offers" at bounding box center [377, 134] width 128 height 39
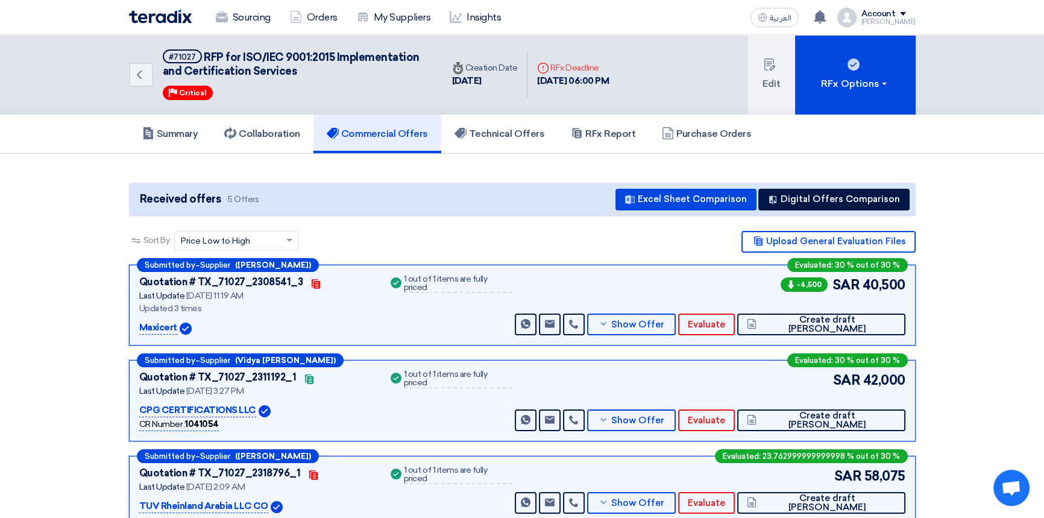
click at [987, 287] on section "Received offers 5 Offers Excel Sheet Comparison Digital Offers Comparison Sort …" at bounding box center [522, 442] width 1044 height 577
click at [664, 326] on span "Show Offer" at bounding box center [637, 324] width 53 height 9
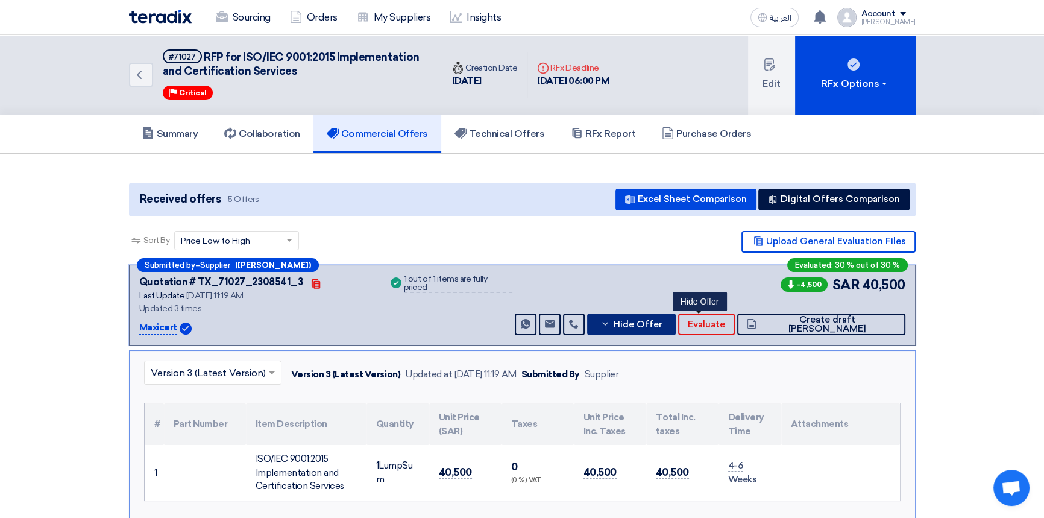
click at [662, 326] on span "Hide Offer" at bounding box center [637, 324] width 49 height 9
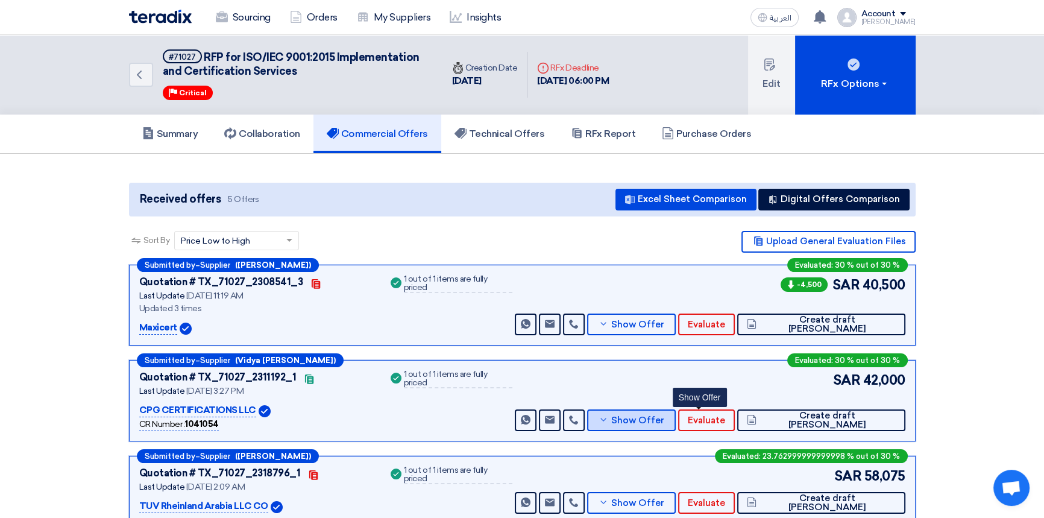
click at [664, 420] on span "Show Offer" at bounding box center [637, 420] width 53 height 9
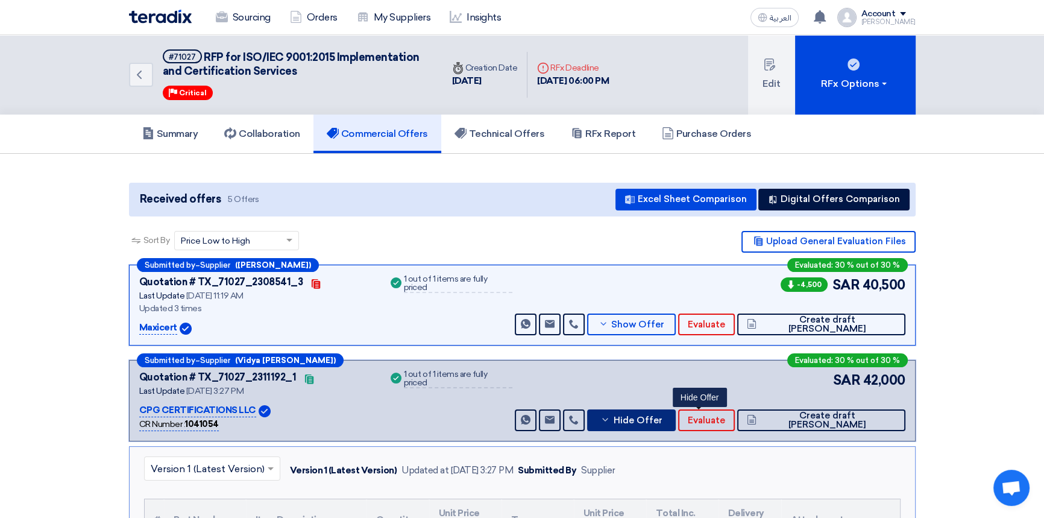
click at [662, 420] on span "Hide Offer" at bounding box center [637, 420] width 49 height 9
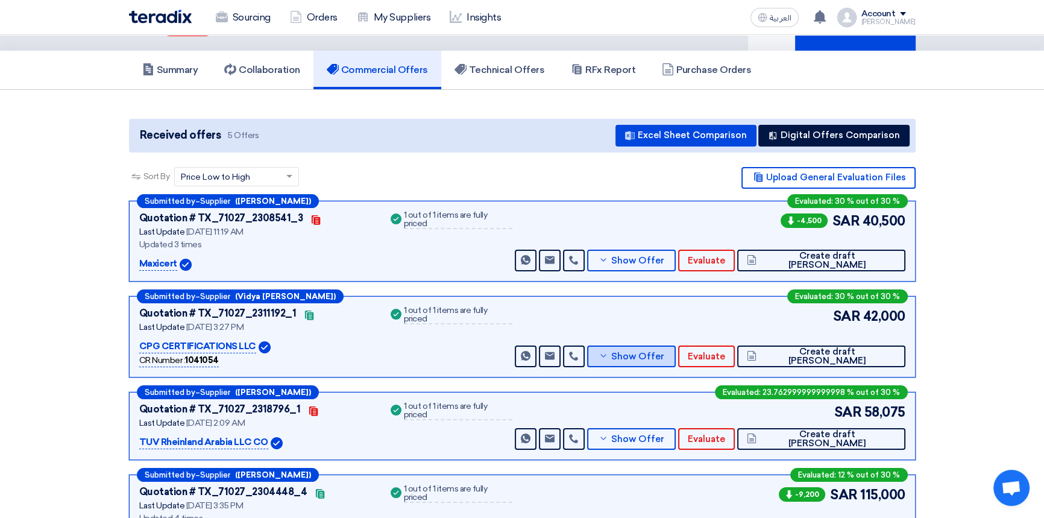
scroll to position [164, 0]
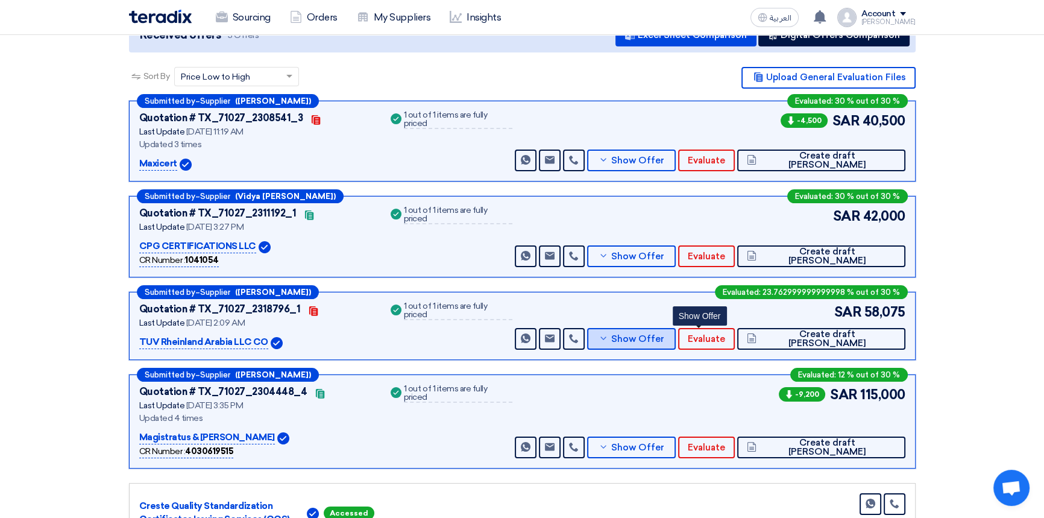
click at [664, 338] on span "Show Offer" at bounding box center [637, 339] width 53 height 9
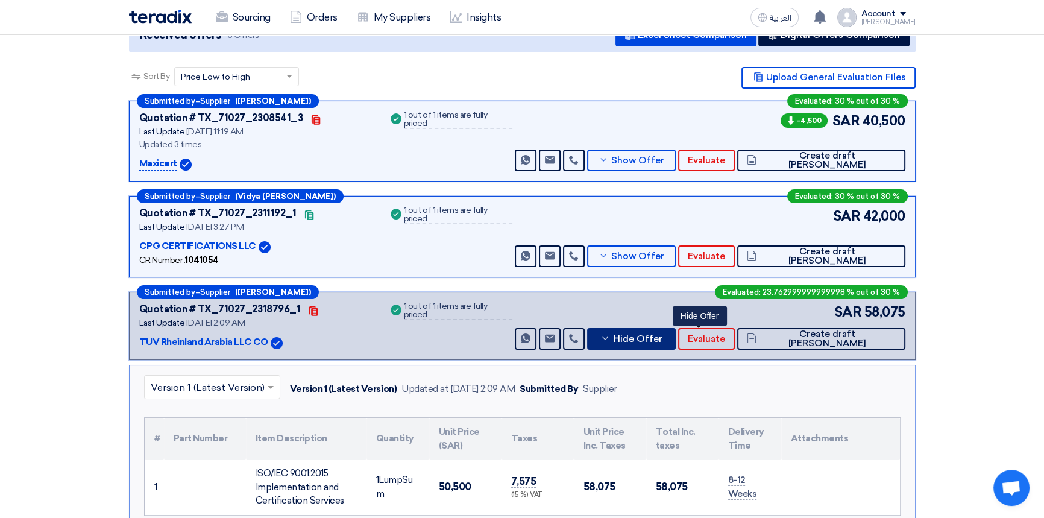
click at [662, 338] on span "Hide Offer" at bounding box center [637, 339] width 49 height 9
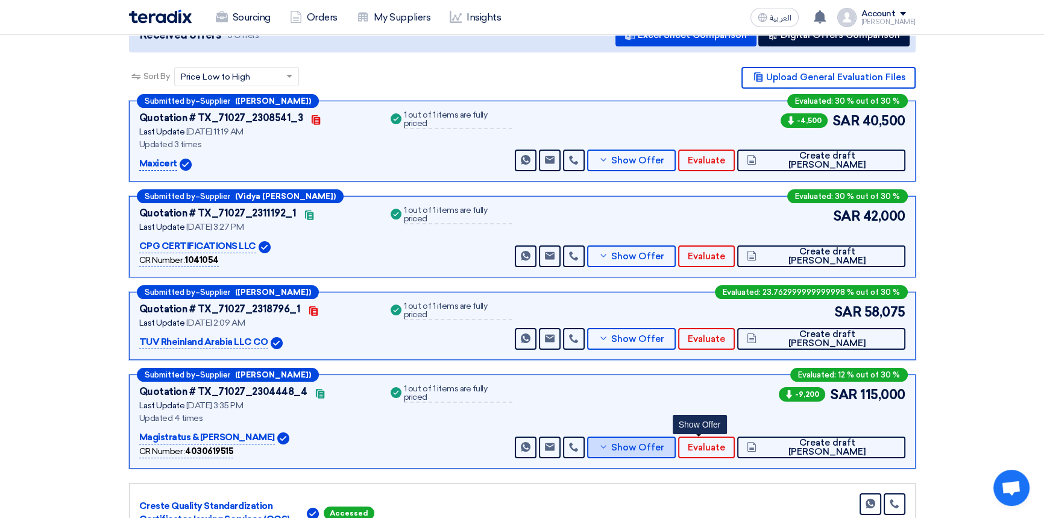
click at [664, 444] on span "Show Offer" at bounding box center [637, 447] width 53 height 9
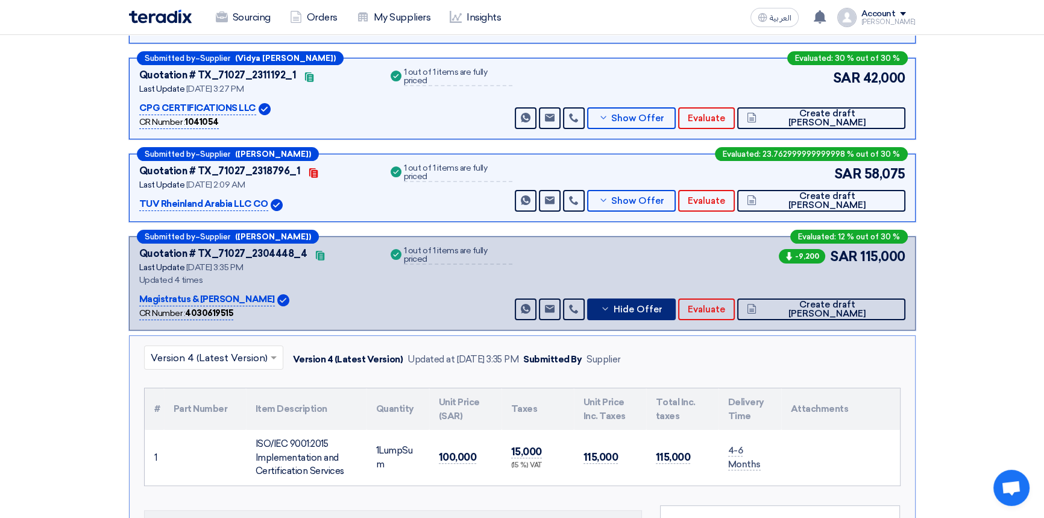
scroll to position [329, 0]
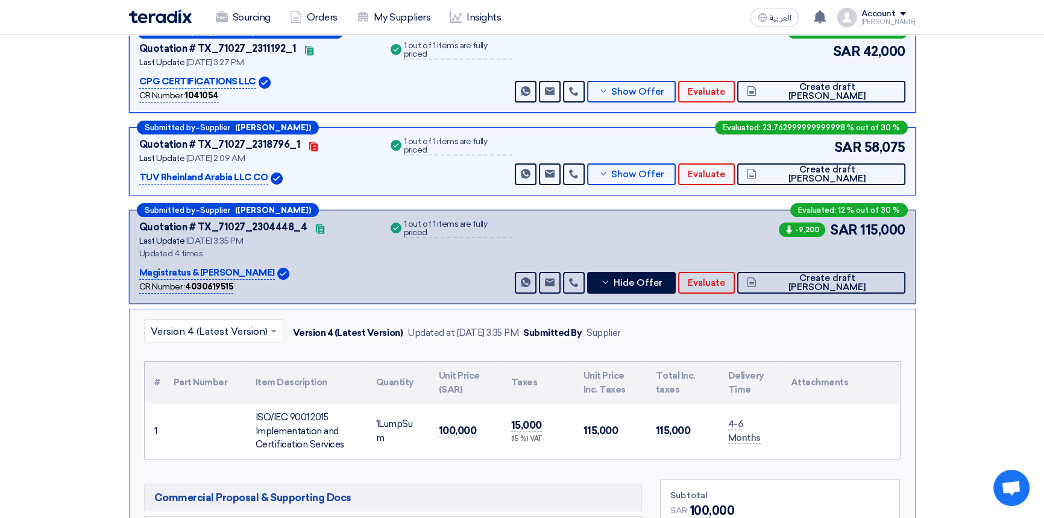
click at [199, 330] on input "text" at bounding box center [208, 332] width 114 height 20
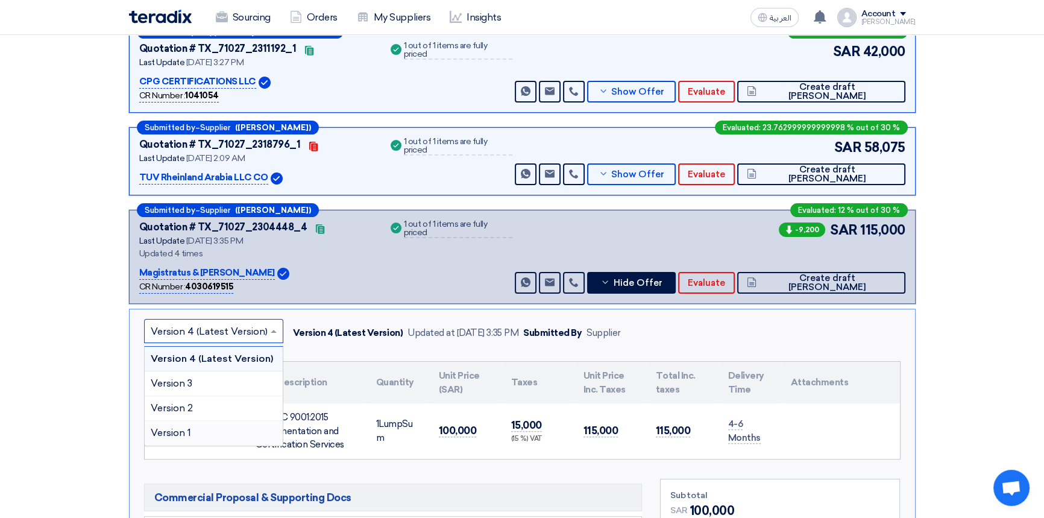
click at [186, 427] on span "Version 1" at bounding box center [171, 432] width 40 height 11
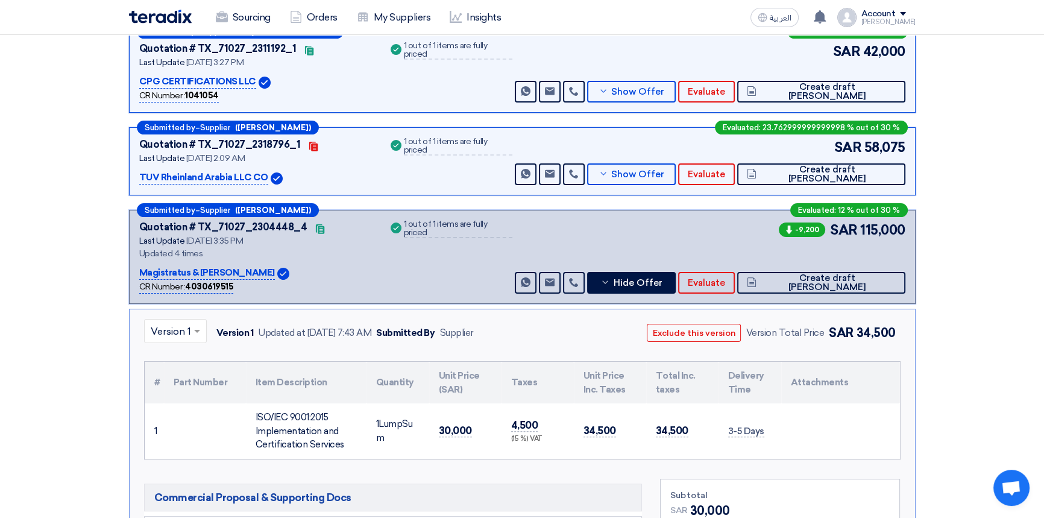
click at [174, 324] on input "text" at bounding box center [169, 332] width 37 height 20
click at [174, 402] on span "Version 2" at bounding box center [172, 407] width 42 height 11
click at [175, 335] on input "text" at bounding box center [170, 332] width 39 height 20
click at [175, 377] on span "Version 3" at bounding box center [172, 382] width 42 height 11
click at [165, 333] on input "text" at bounding box center [170, 332] width 39 height 20
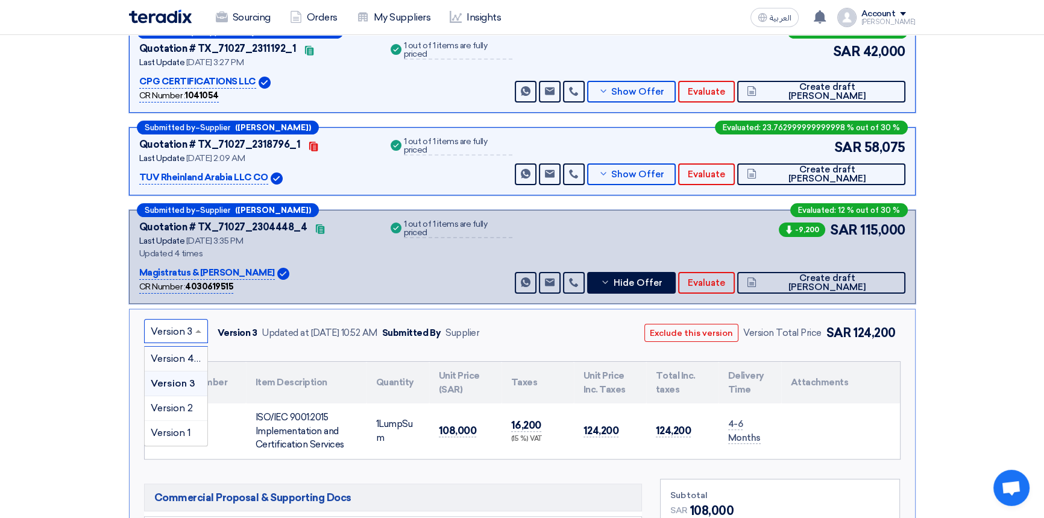
click at [167, 356] on span "Version 4 (Latest Version)" at bounding box center [209, 358] width 117 height 11
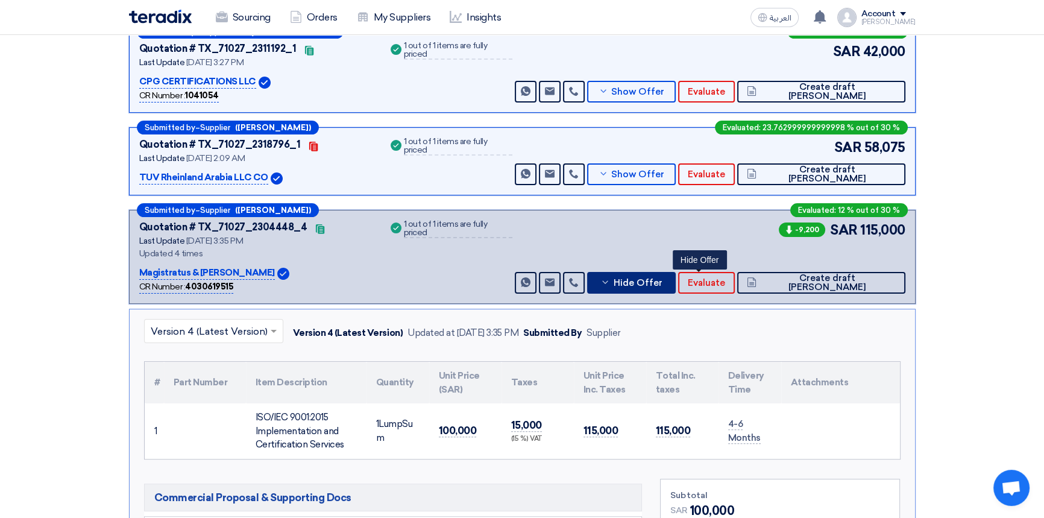
click at [676, 273] on button "Hide Offer" at bounding box center [631, 283] width 89 height 22
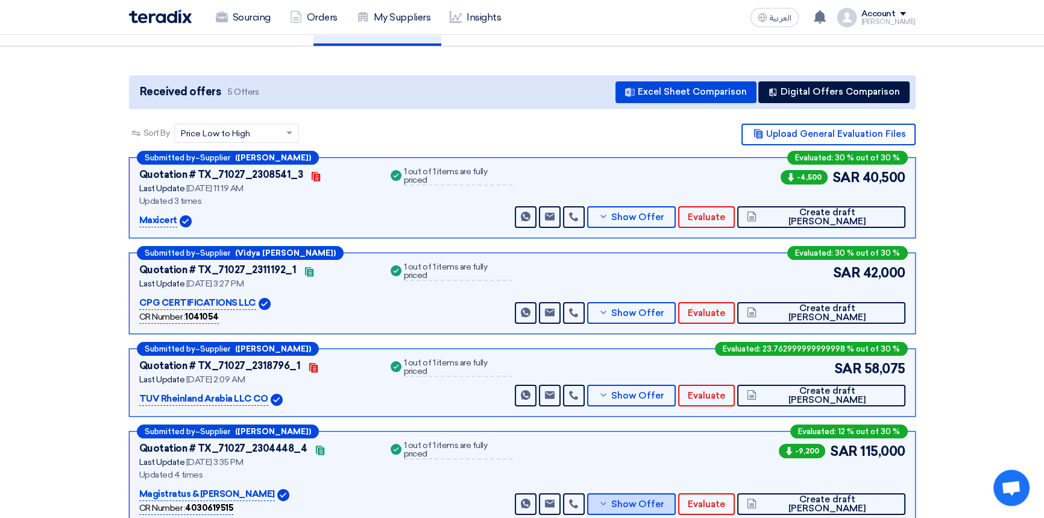
scroll to position [0, 0]
